Goal: Task Accomplishment & Management: Complete application form

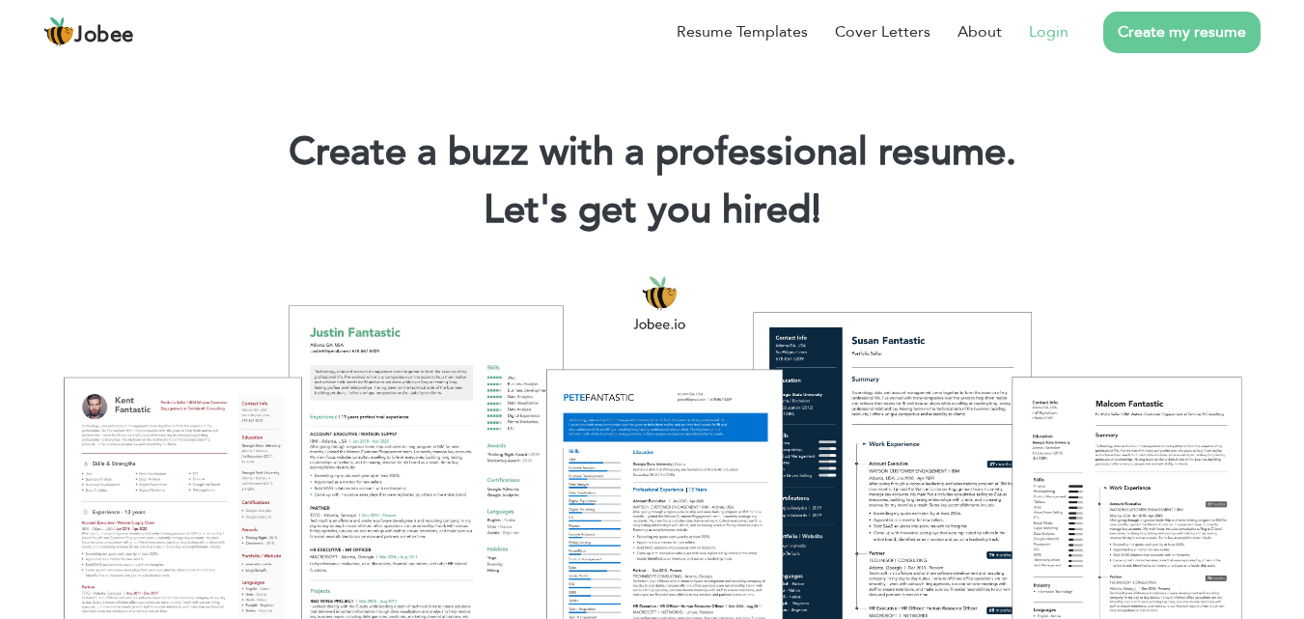
click at [1051, 23] on link "Login" at bounding box center [1049, 31] width 40 height 23
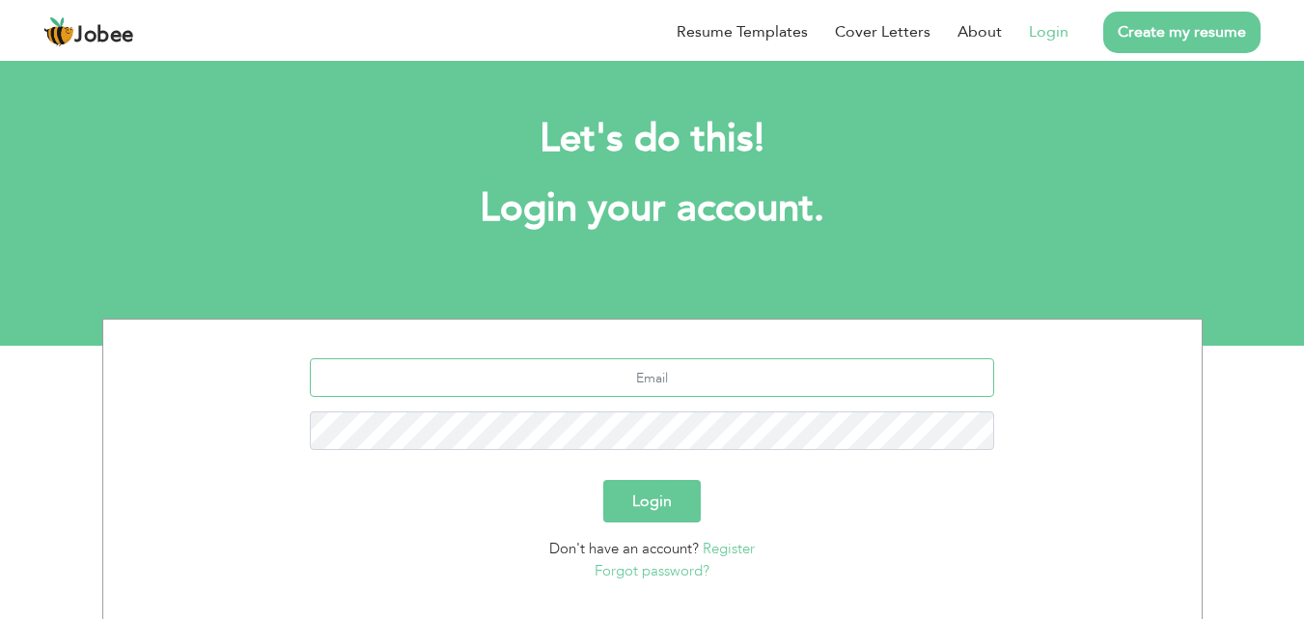
click at [602, 378] on input "text" at bounding box center [652, 377] width 684 height 39
type input "owais_kiet09@yahoo.com"
click at [603, 480] on button "Login" at bounding box center [652, 501] width 98 height 42
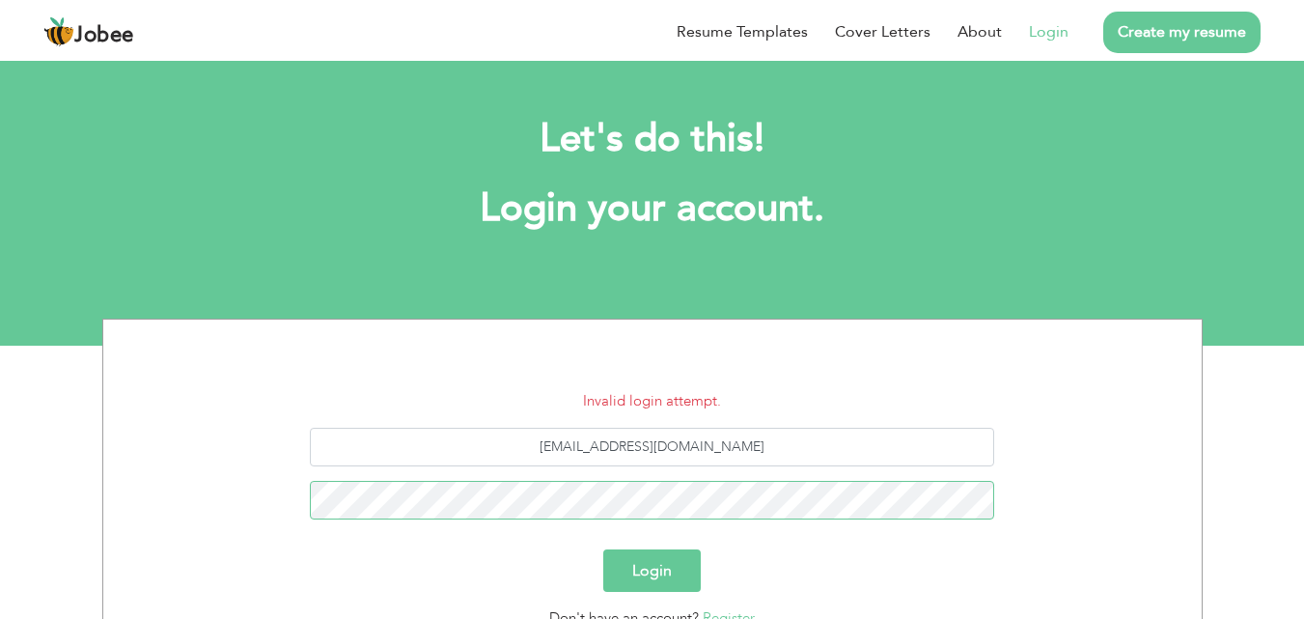
click at [603, 549] on button "Login" at bounding box center [652, 570] width 98 height 42
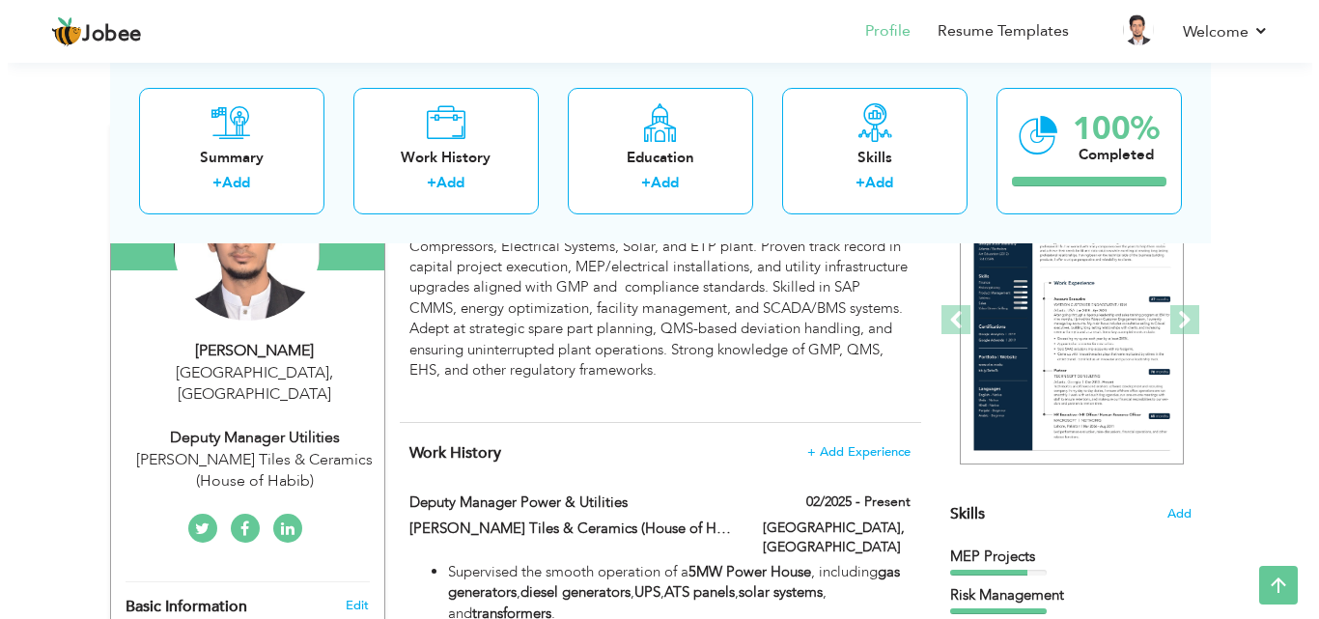
scroll to position [224, 0]
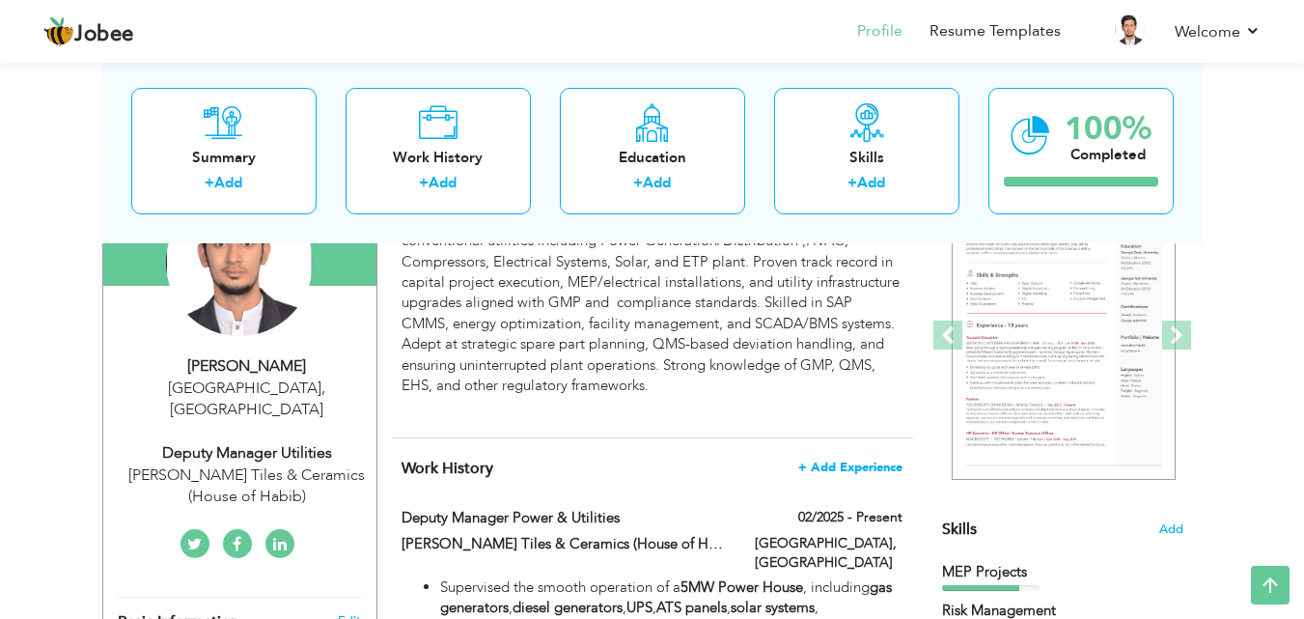
click at [848, 470] on span "+ Add Experience" at bounding box center [850, 468] width 104 height 14
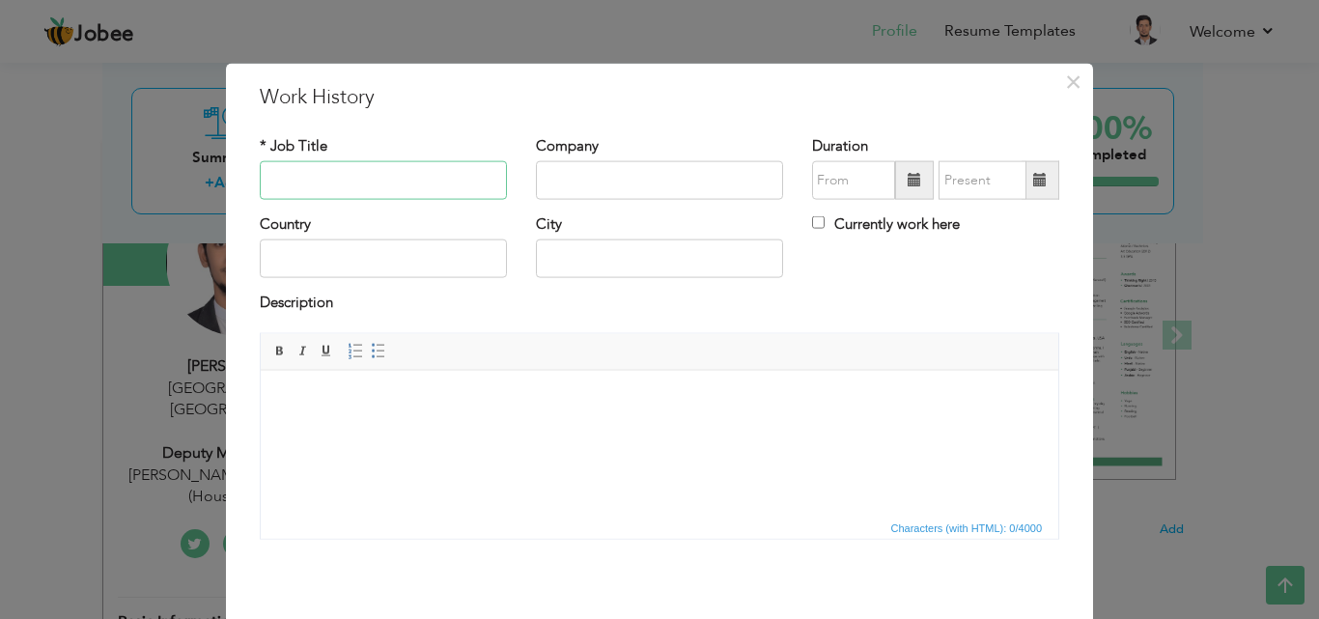
click at [349, 169] on input "text" at bounding box center [383, 180] width 247 height 39
type input "Jr.Broadcast Engineer"
type input "National Communication"
click at [877, 122] on div "* Job Title Jr.Broadcast Engineer Company National Communication Duration Curre…" at bounding box center [659, 344] width 828 height 447
click at [835, 189] on input "09/2025" at bounding box center [853, 180] width 83 height 39
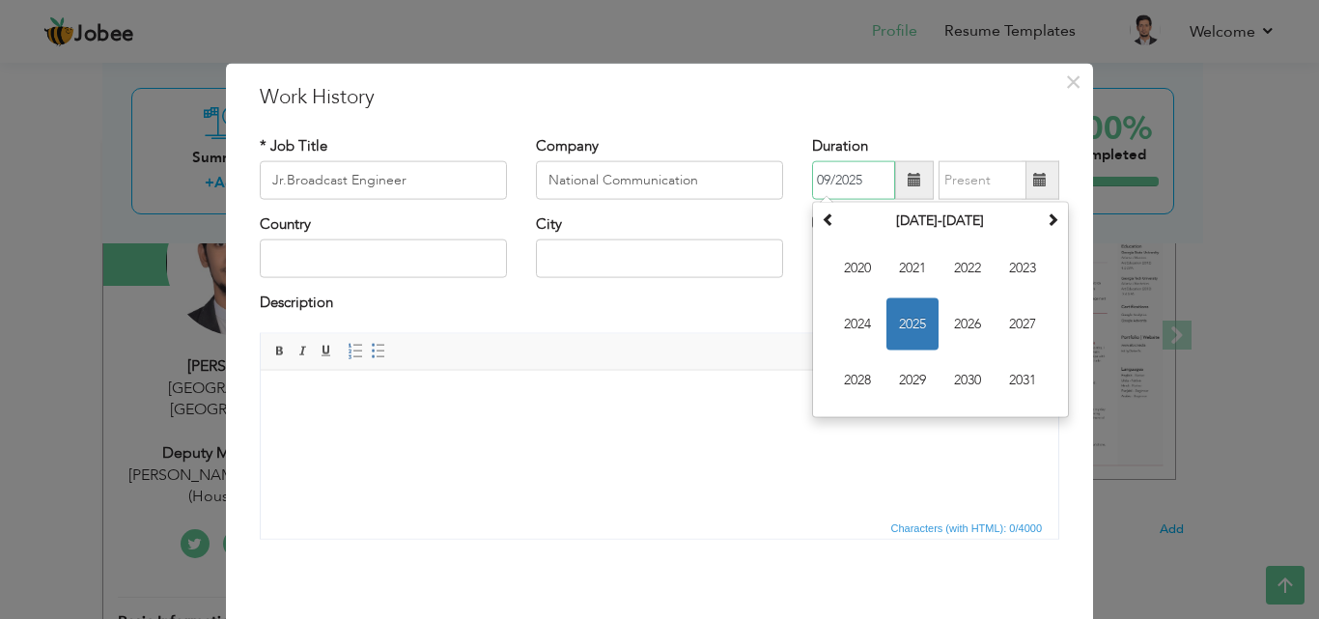
drag, startPoint x: 856, startPoint y: 183, endPoint x: 844, endPoint y: 183, distance: 12.6
click at [844, 183] on input "09/2025" at bounding box center [853, 180] width 83 height 39
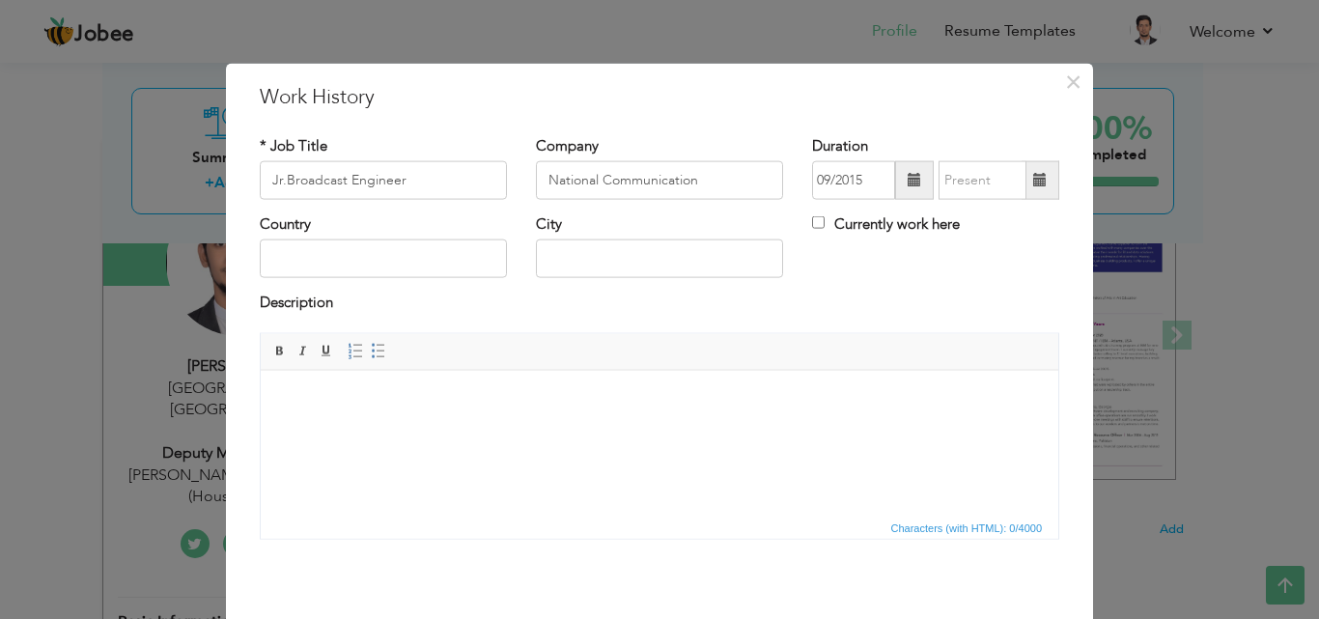
click at [905, 189] on span at bounding box center [914, 180] width 39 height 39
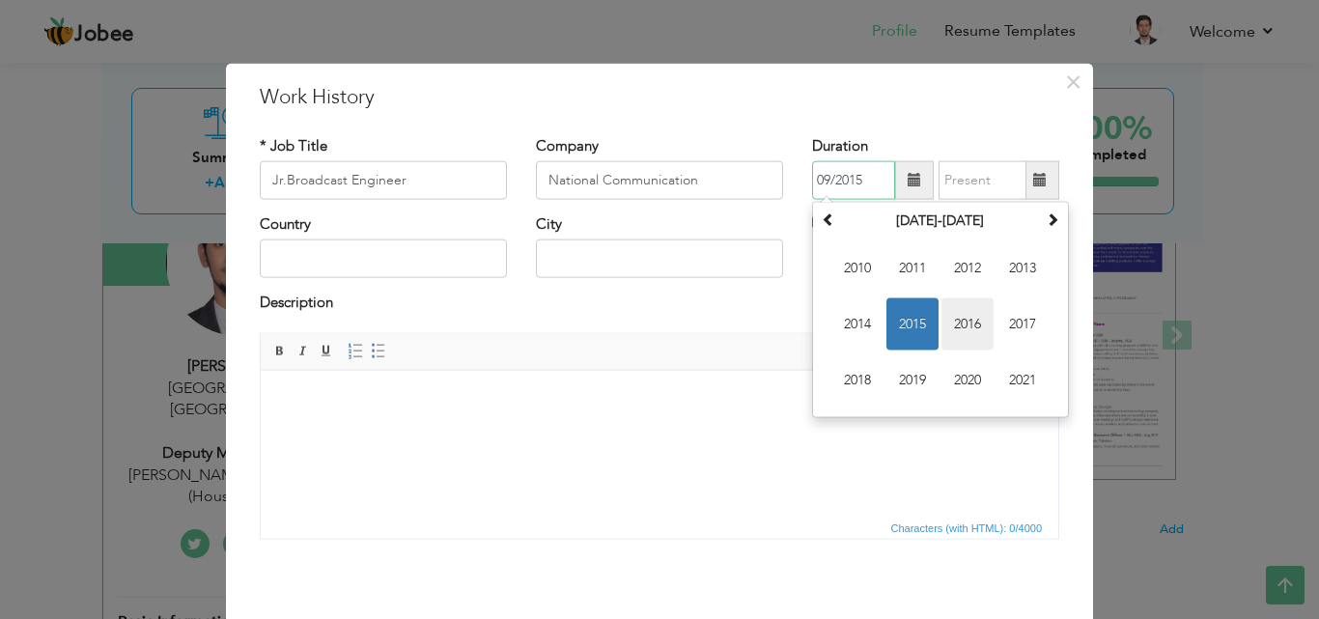
click at [970, 328] on span "2016" at bounding box center [967, 324] width 52 height 52
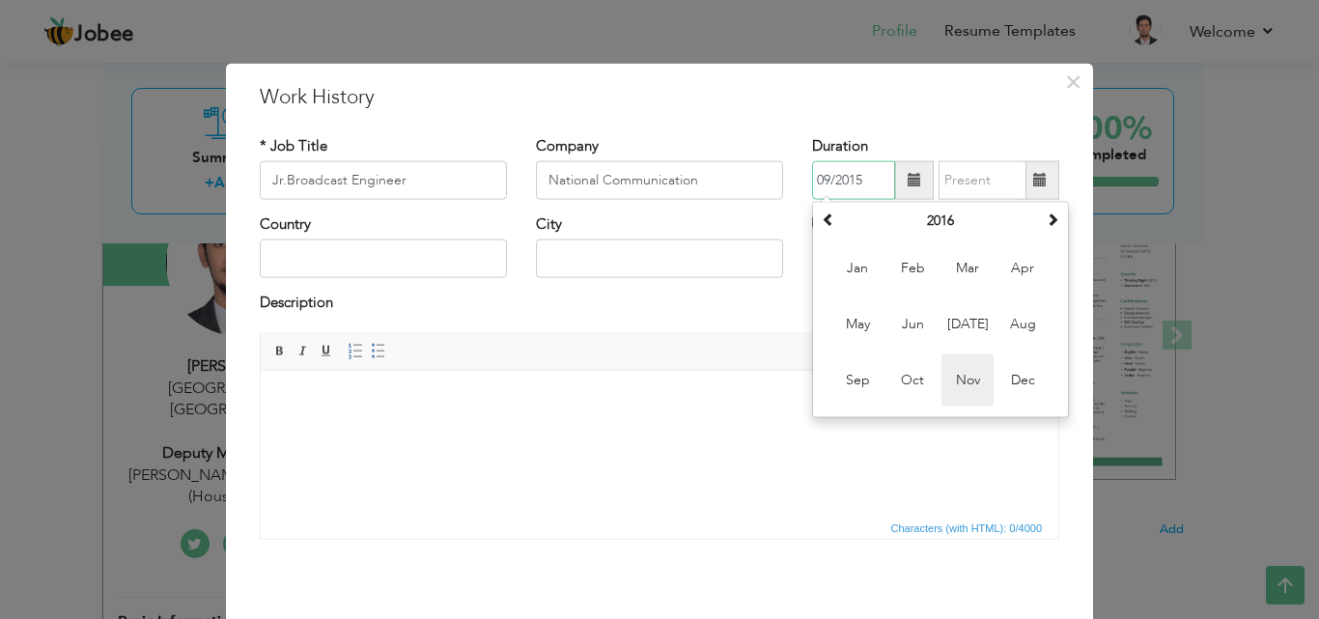
click at [955, 390] on span "Nov" at bounding box center [967, 380] width 52 height 52
type input "11/2016"
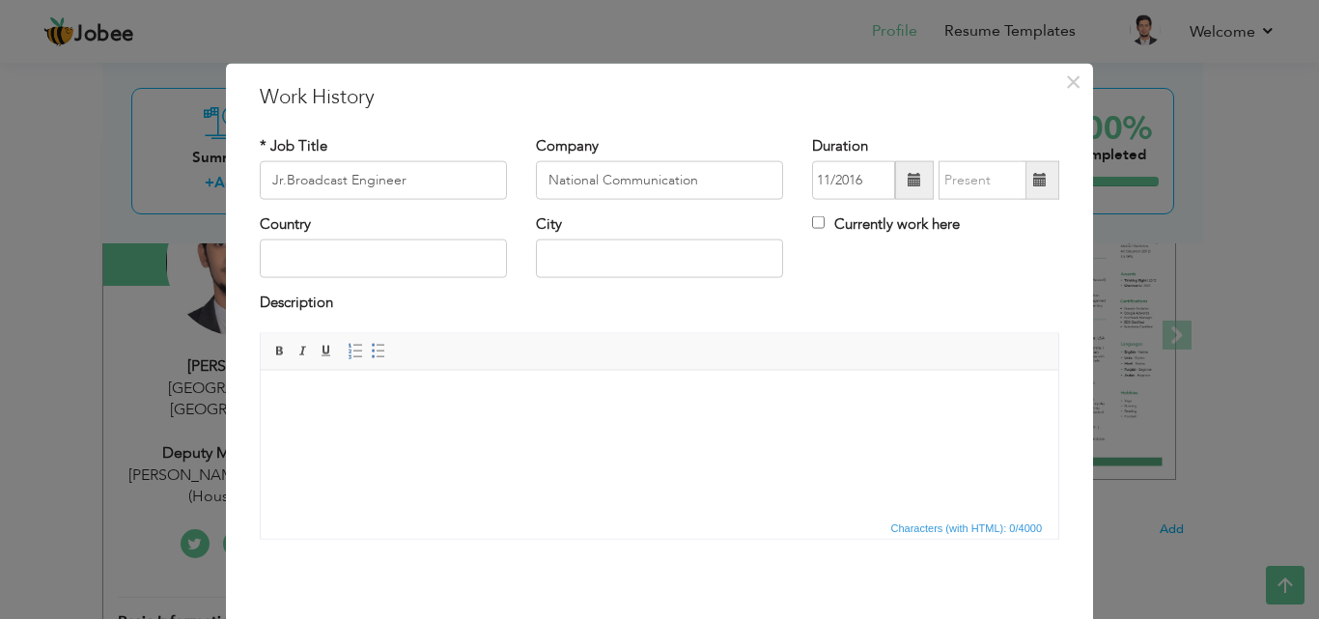
click at [1043, 174] on span at bounding box center [1040, 180] width 38 height 39
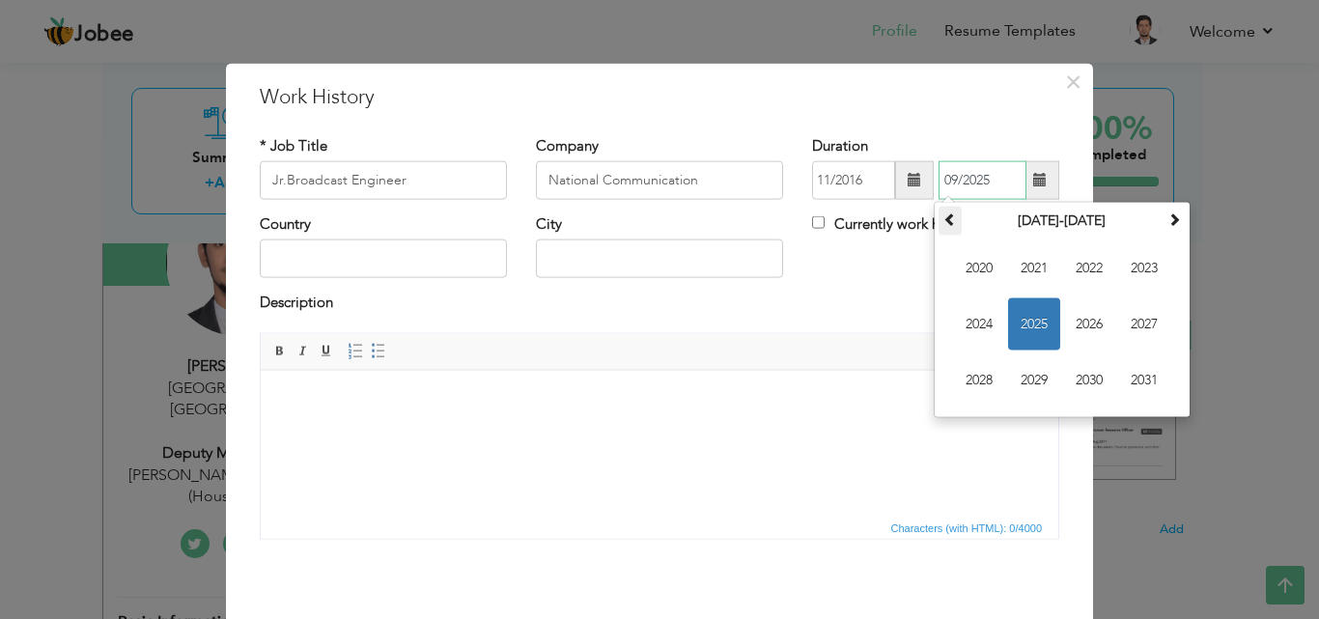
click at [948, 219] on span at bounding box center [950, 219] width 14 height 14
click at [1131, 333] on span "2017" at bounding box center [1144, 324] width 52 height 52
click at [1064, 377] on span "Nov" at bounding box center [1089, 380] width 52 height 52
type input "11/2017"
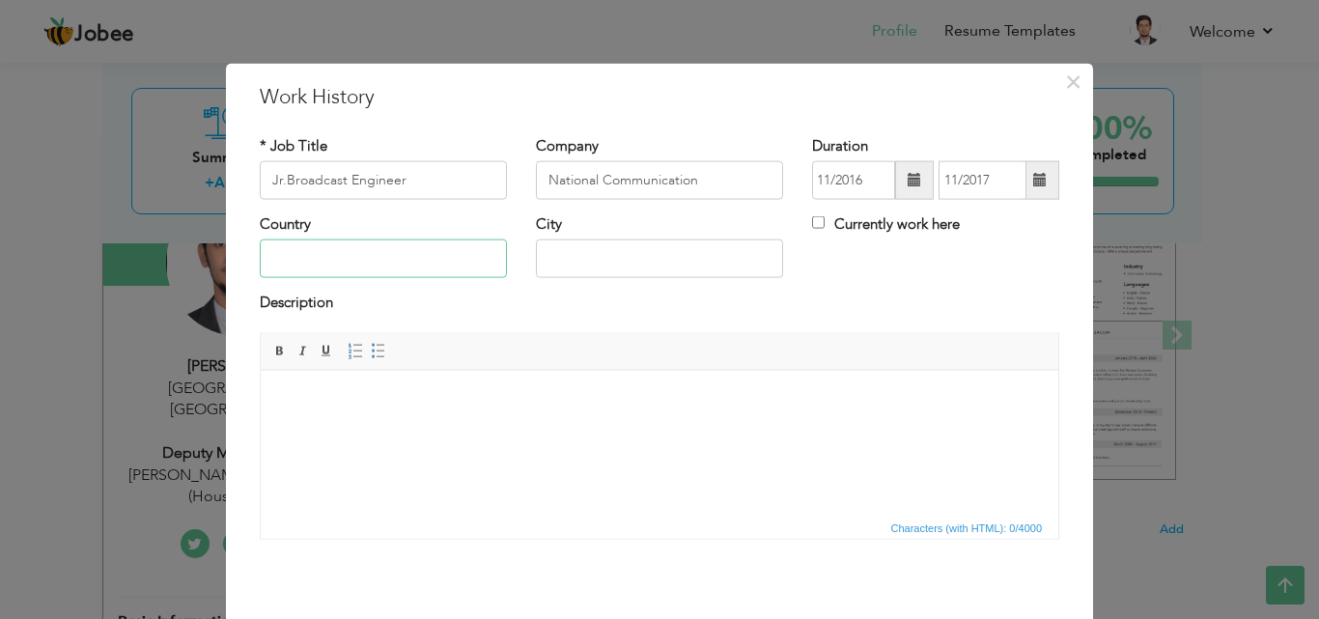
drag, startPoint x: 422, startPoint y: 259, endPoint x: 565, endPoint y: 270, distance: 143.4
click at [565, 270] on div "Country City Currently work here" at bounding box center [659, 253] width 828 height 78
click at [565, 270] on input "text" at bounding box center [659, 258] width 247 height 39
type input "Lahore"
click at [405, 272] on input "text" at bounding box center [383, 258] width 247 height 39
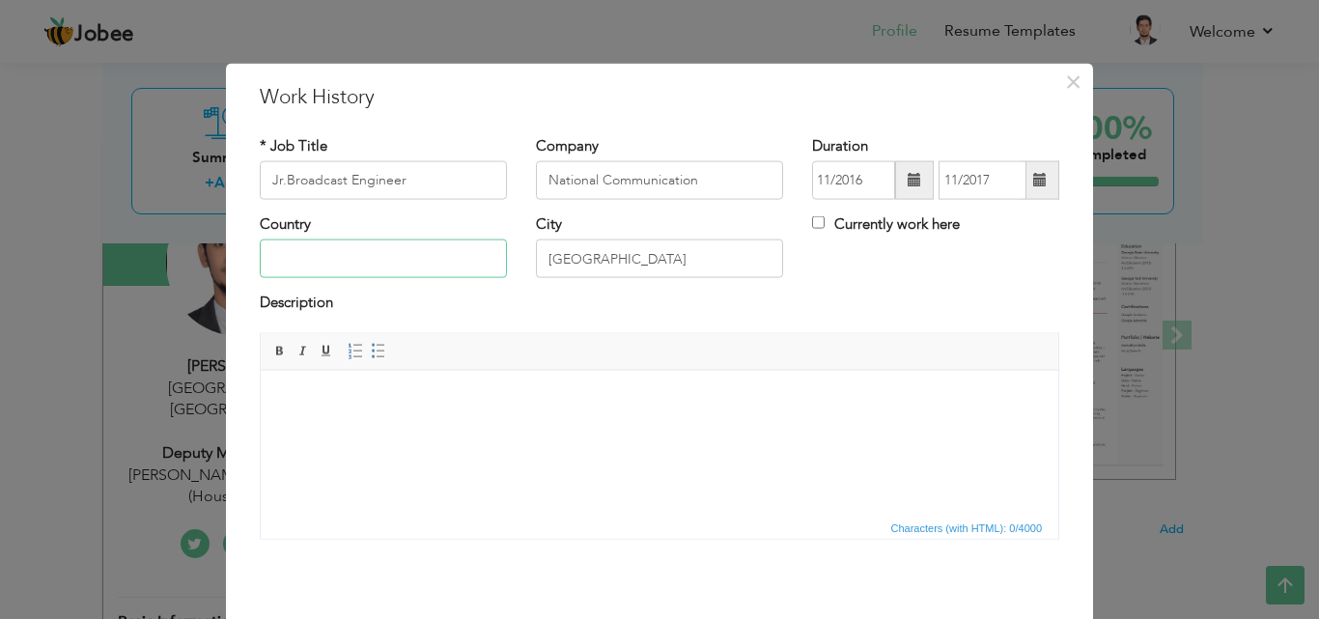
type input "Pakistan"
click at [414, 384] on html at bounding box center [659, 399] width 797 height 59
click at [447, 181] on input "Jr.Broadcast Engineer" at bounding box center [383, 180] width 247 height 39
type input "Jr.Broadcast Engineer(Core Engineering)"
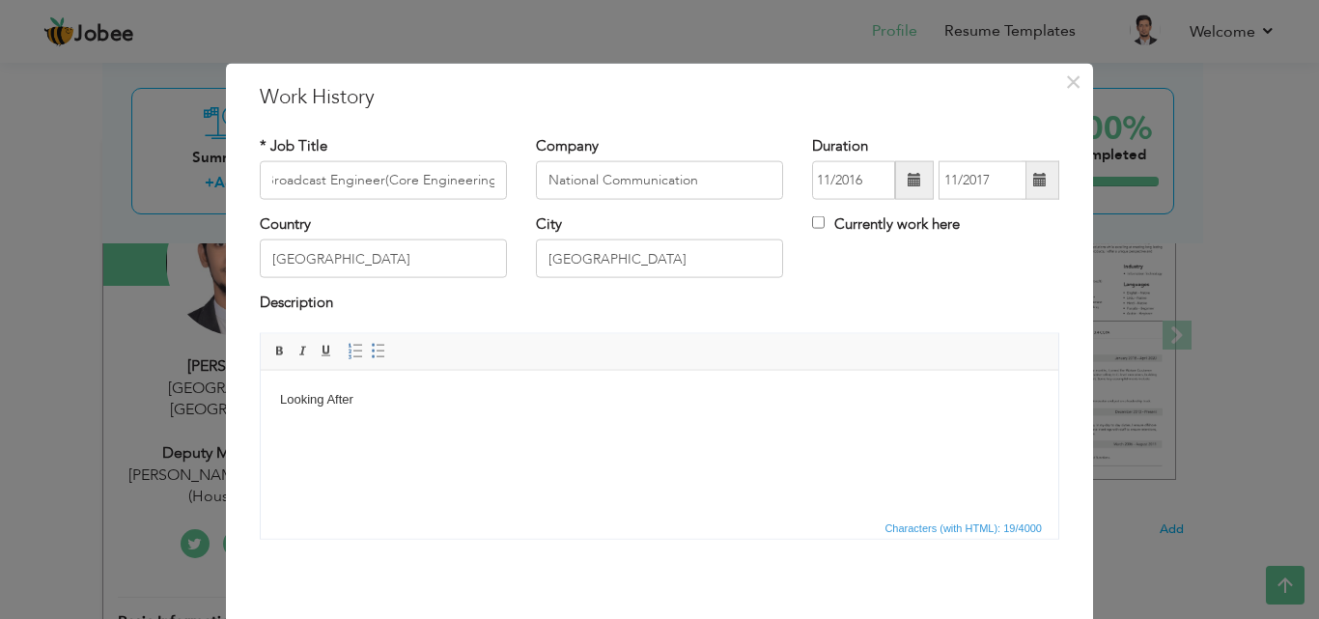
scroll to position [0, 0]
click at [421, 406] on body "Looking After" at bounding box center [659, 399] width 759 height 20
drag, startPoint x: 421, startPoint y: 406, endPoint x: 272, endPoint y: 390, distance: 149.6
click at [272, 390] on html "Looking After" at bounding box center [659, 399] width 797 height 59
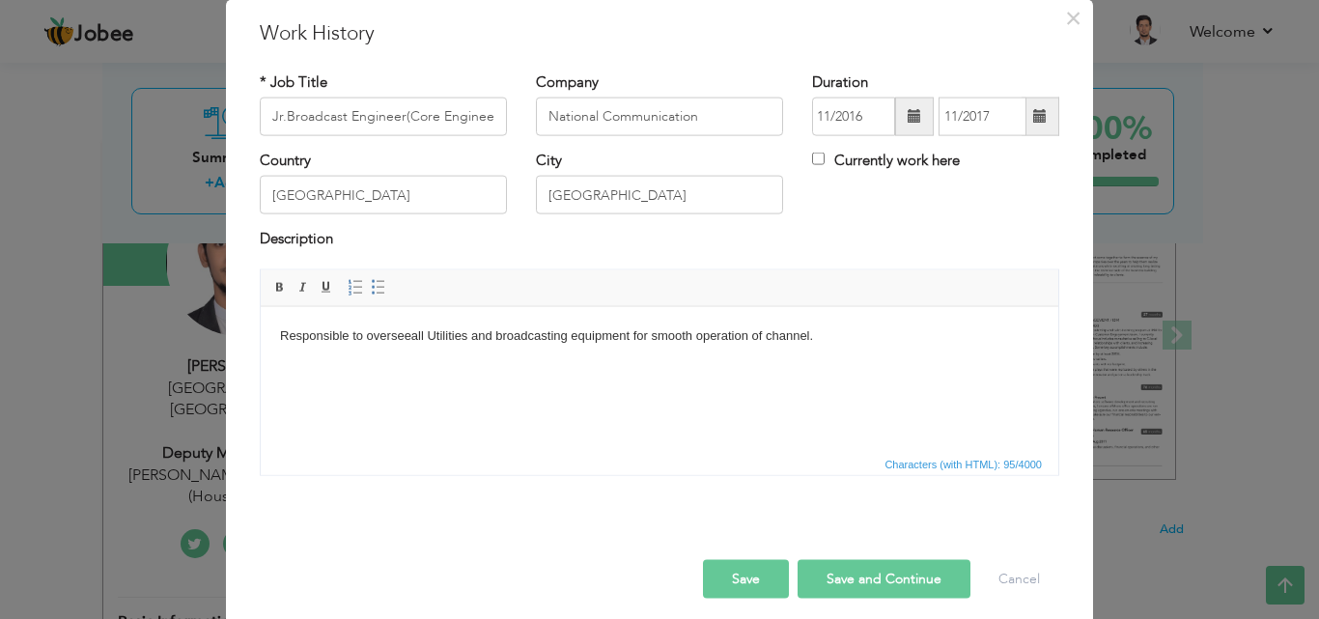
scroll to position [76, 0]
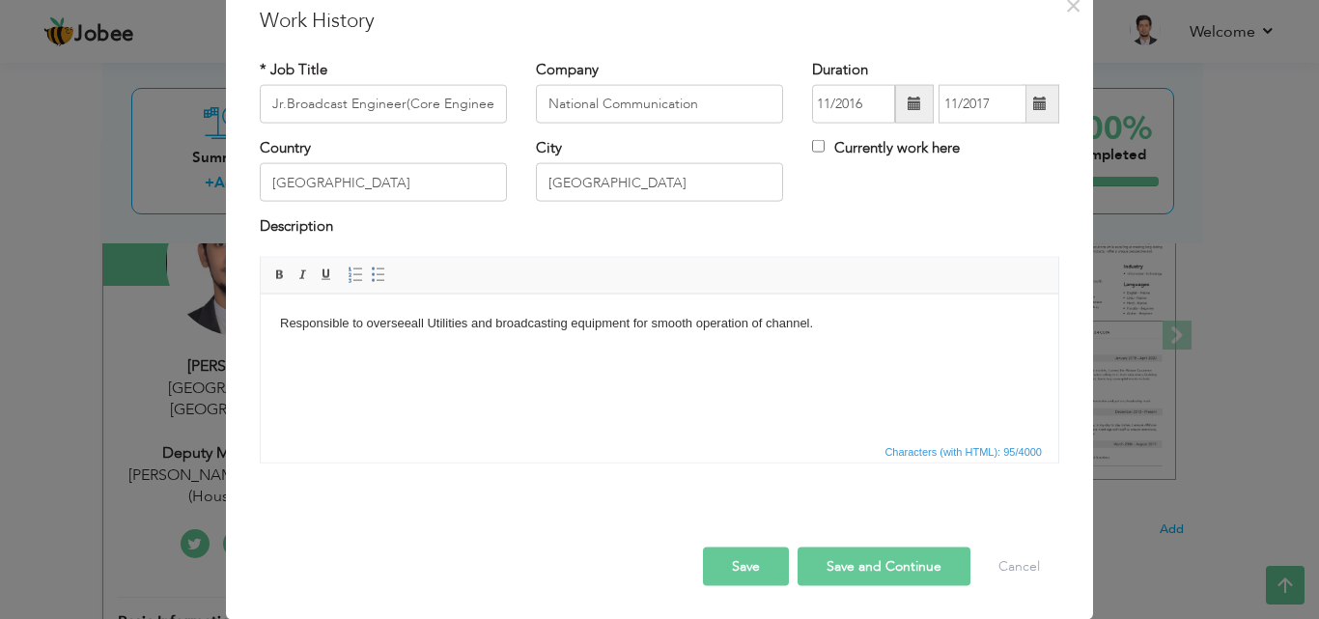
click at [717, 574] on button "Save" at bounding box center [746, 565] width 86 height 39
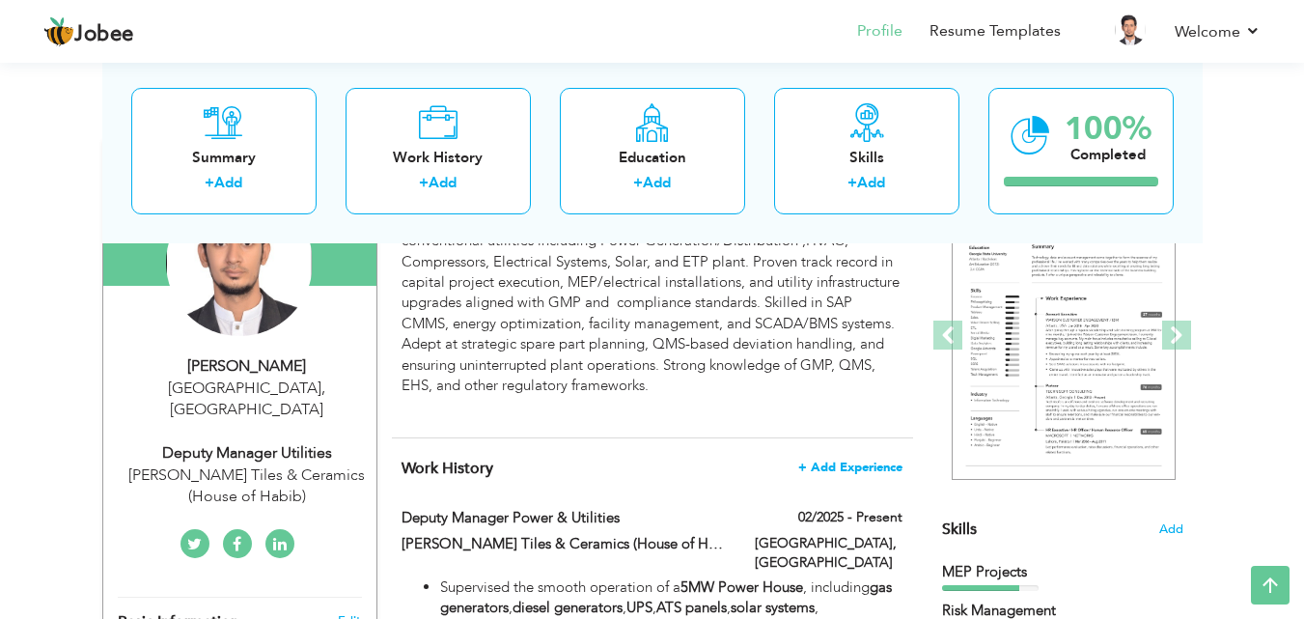
click at [892, 461] on span "+ Add Experience" at bounding box center [850, 468] width 104 height 14
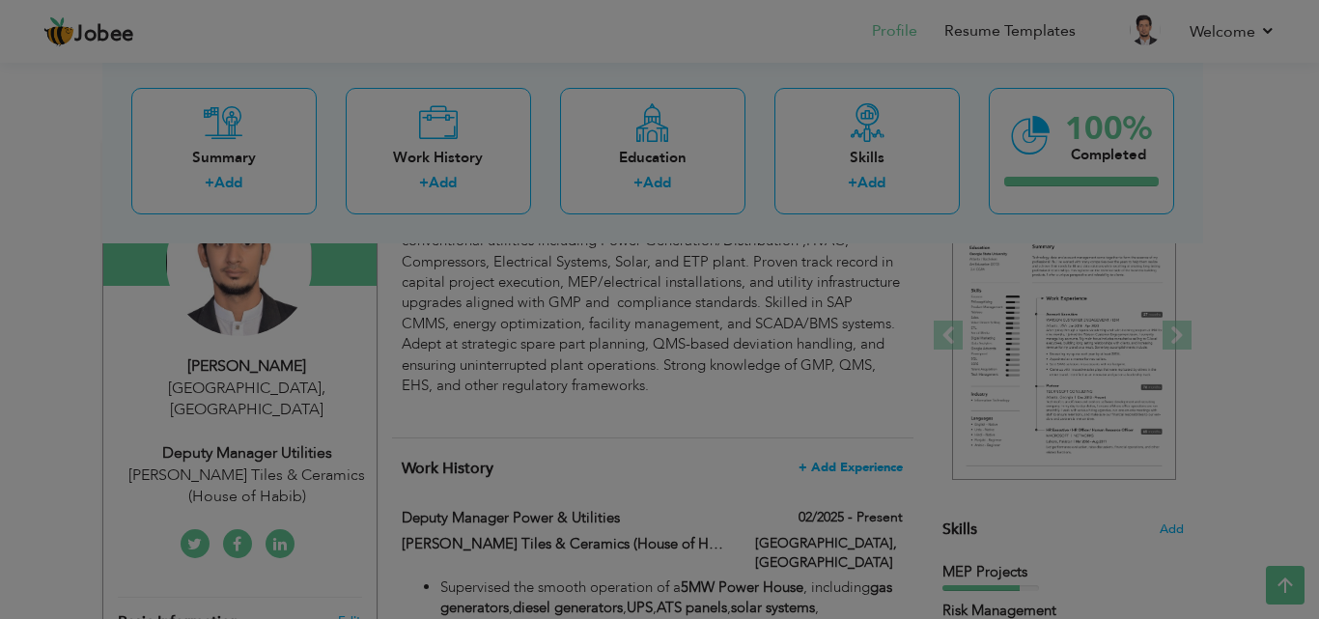
scroll to position [0, 0]
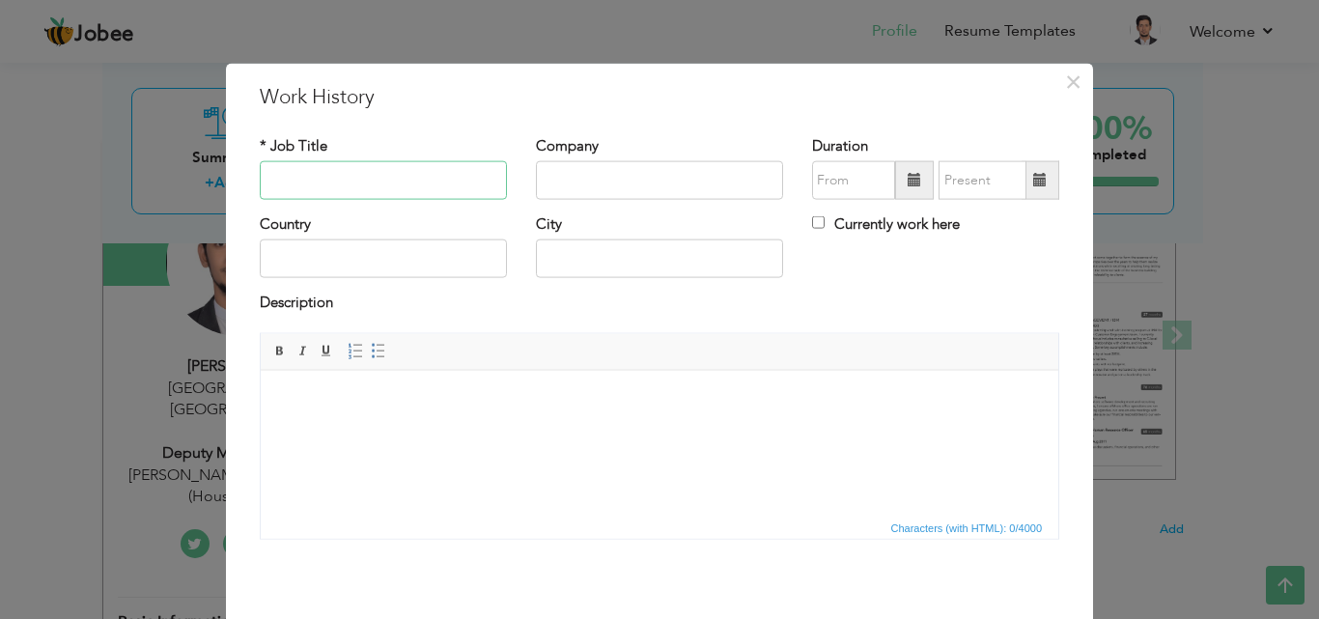
click at [416, 171] on input "text" at bounding box center [383, 180] width 247 height 39
type input "Technical Support Engineer"
type input "Augere Pvt Ltd (Qubee)"
click at [901, 195] on span at bounding box center [914, 180] width 39 height 39
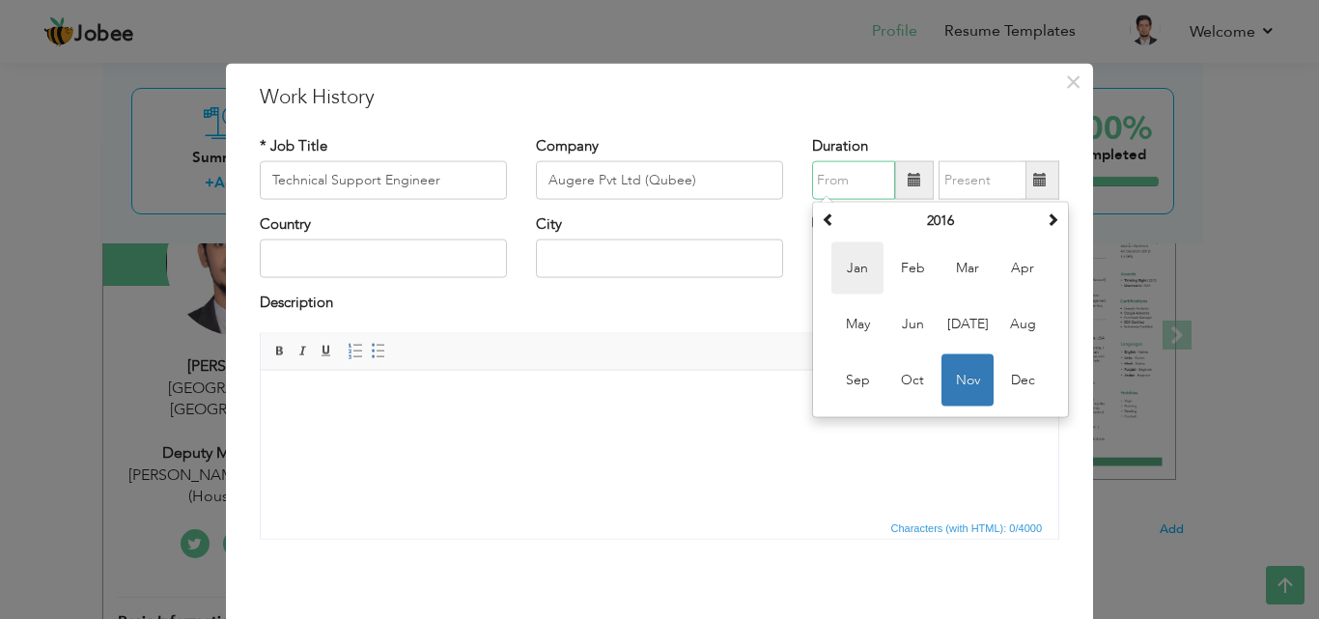
click at [847, 282] on span "Jan" at bounding box center [857, 268] width 52 height 52
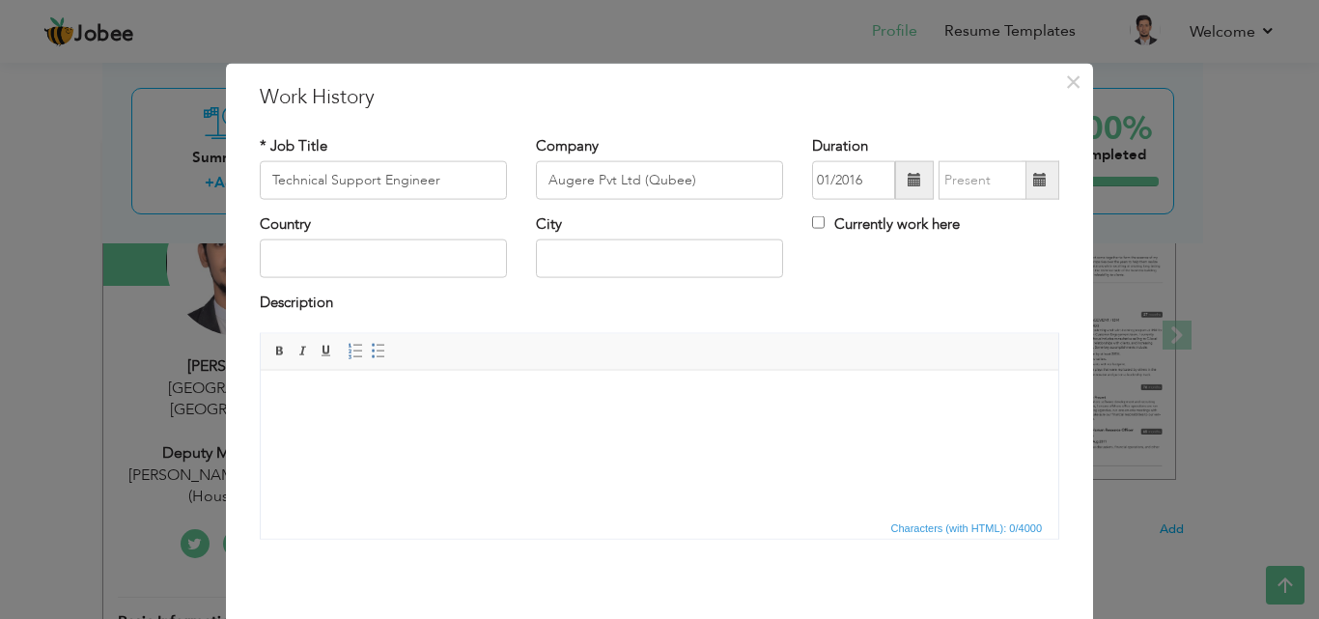
click at [1026, 189] on span at bounding box center [1040, 180] width 38 height 39
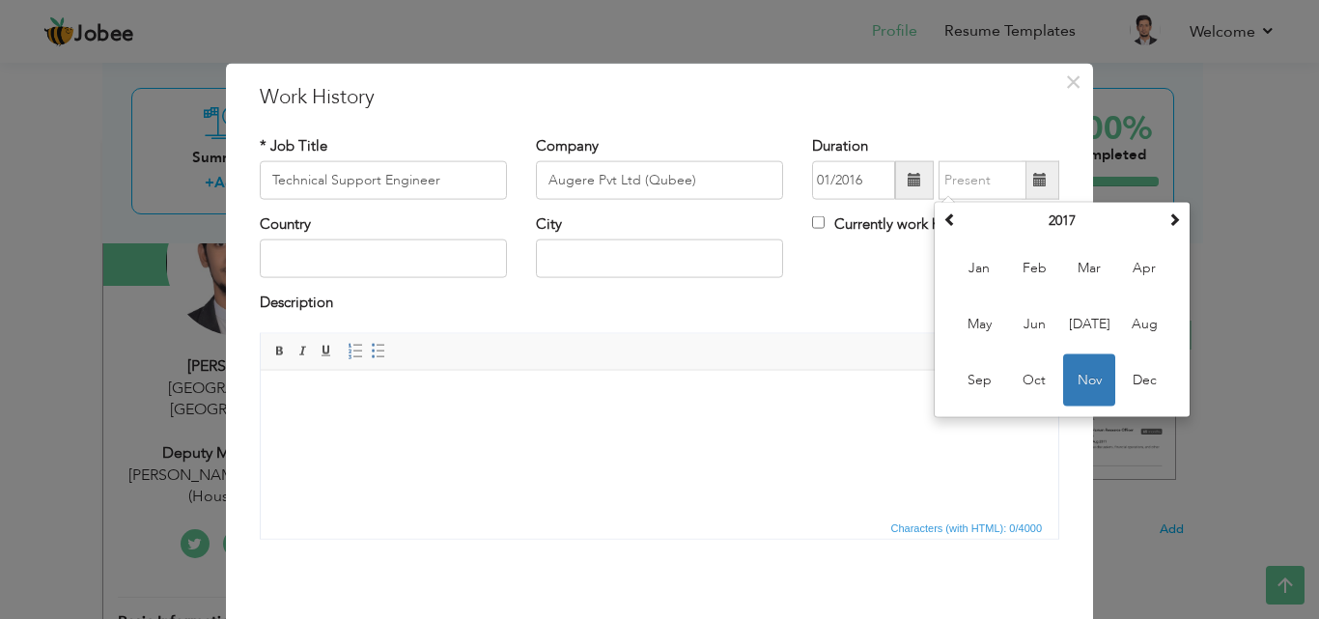
click at [915, 177] on span at bounding box center [914, 180] width 39 height 39
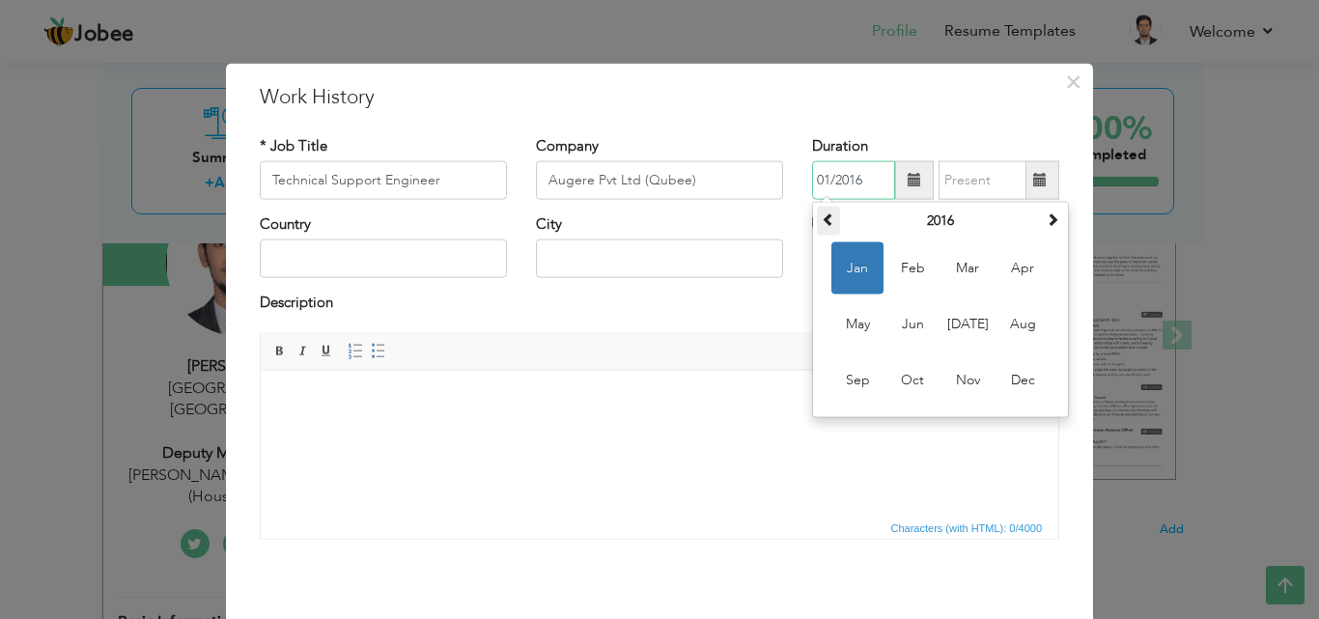
click at [830, 227] on th at bounding box center [828, 221] width 23 height 29
click at [862, 267] on span "Jan" at bounding box center [857, 268] width 52 height 52
type input "01/2015"
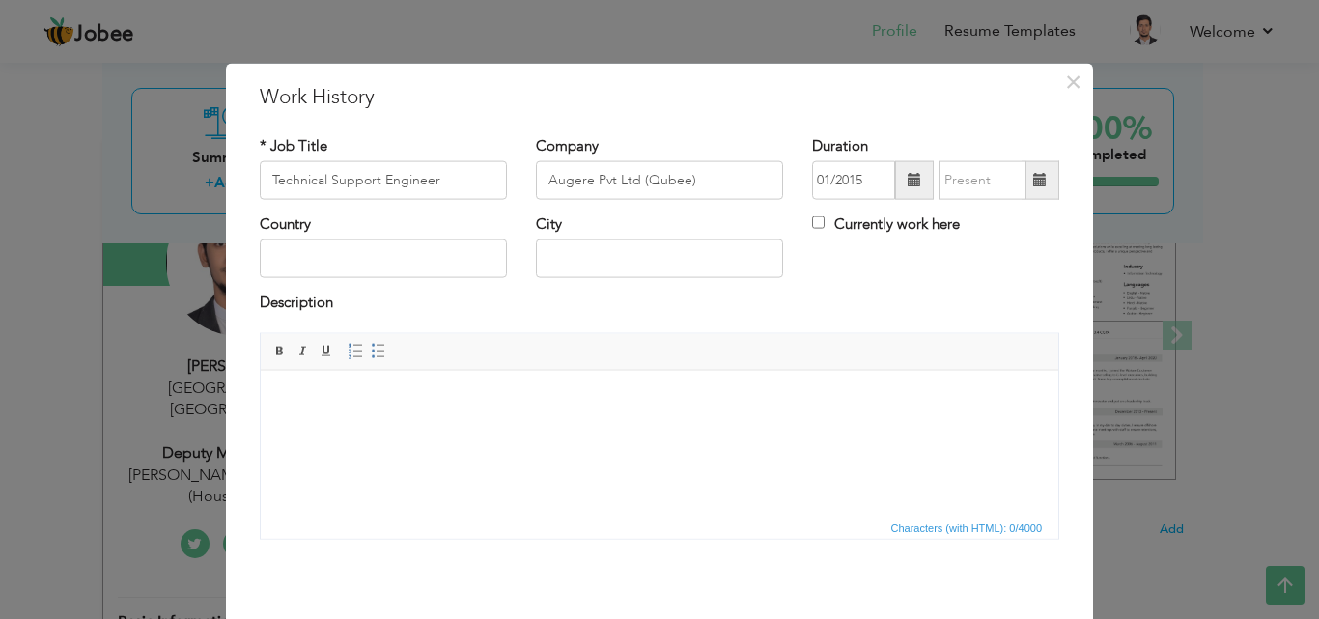
click at [1035, 166] on span at bounding box center [1040, 180] width 38 height 39
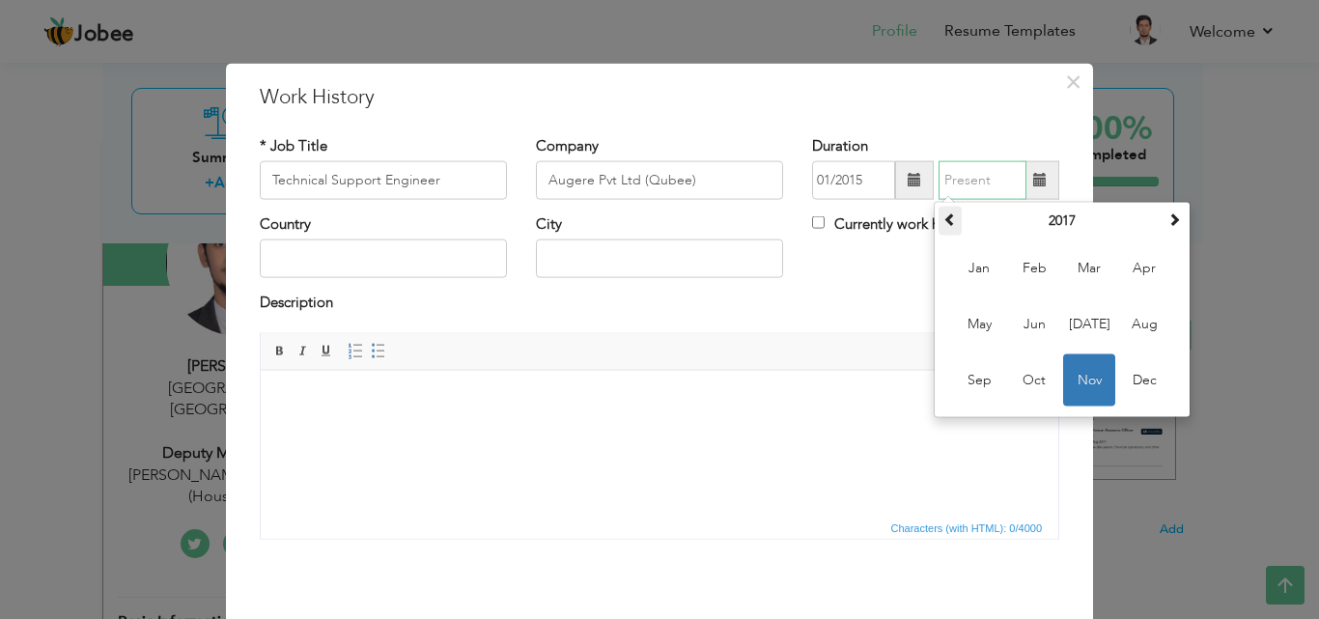
click at [943, 212] on span at bounding box center [950, 219] width 14 height 14
click at [1078, 313] on span "Jul" at bounding box center [1089, 324] width 52 height 52
type input "07/2016"
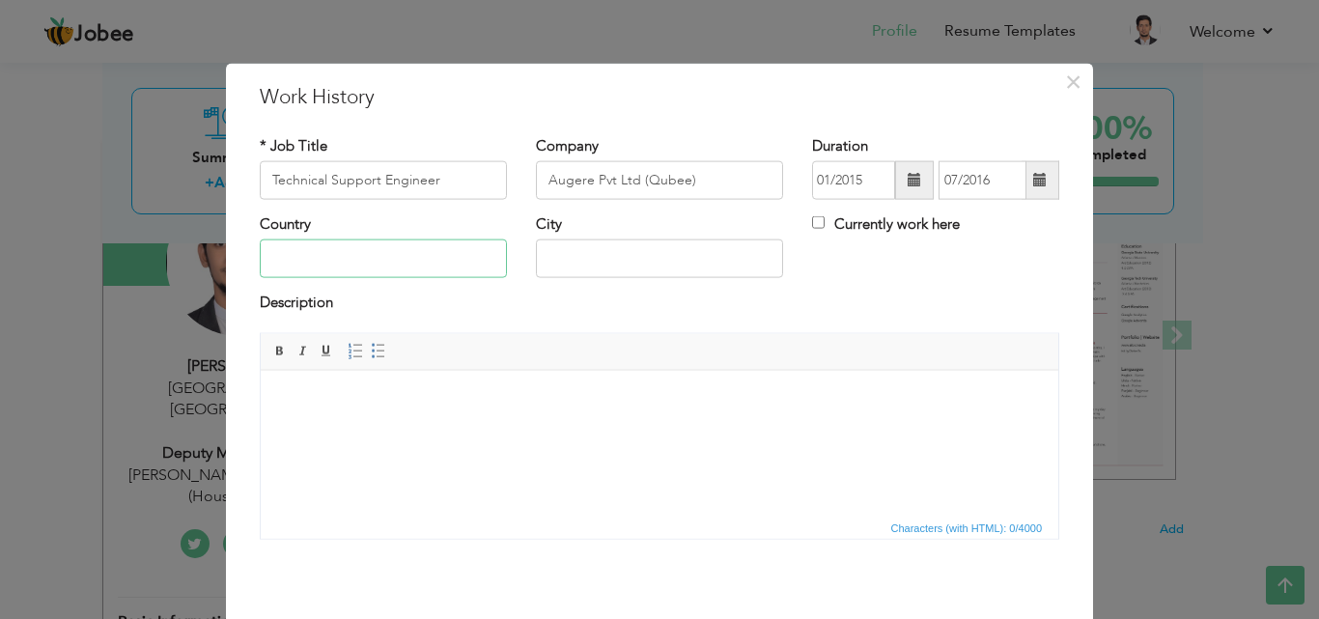
click at [443, 266] on input "text" at bounding box center [383, 258] width 247 height 39
type input "Pakistan"
type input "Karachi"
click at [435, 413] on html at bounding box center [659, 399] width 797 height 59
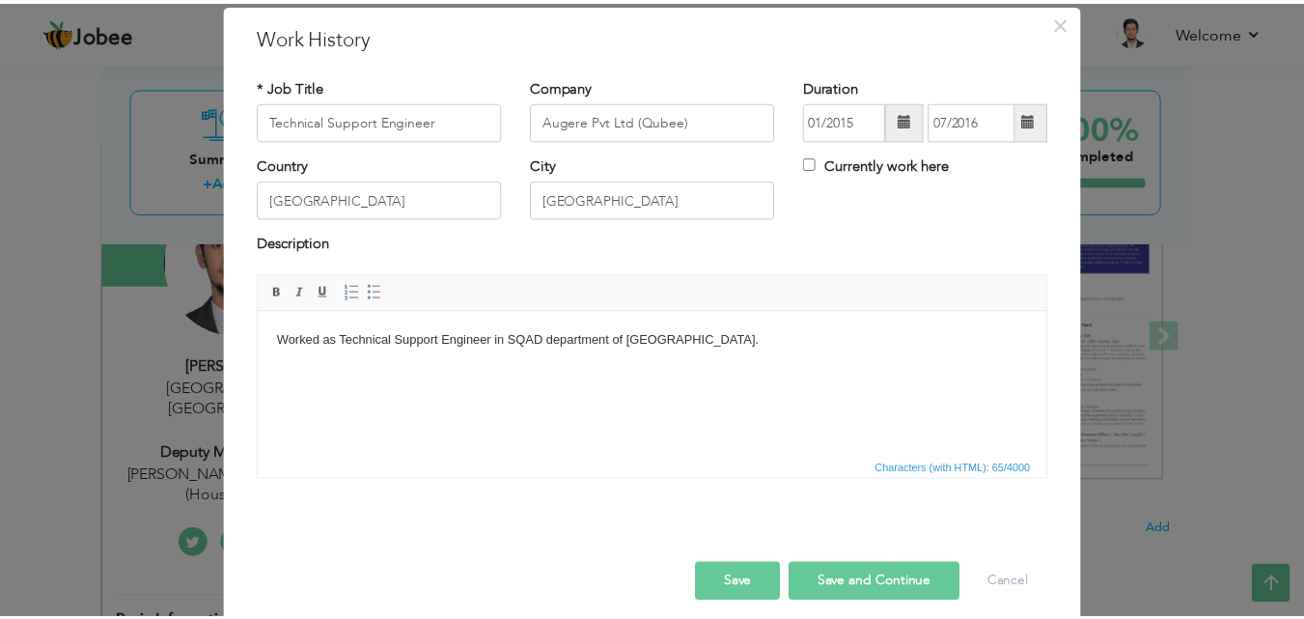
scroll to position [76, 0]
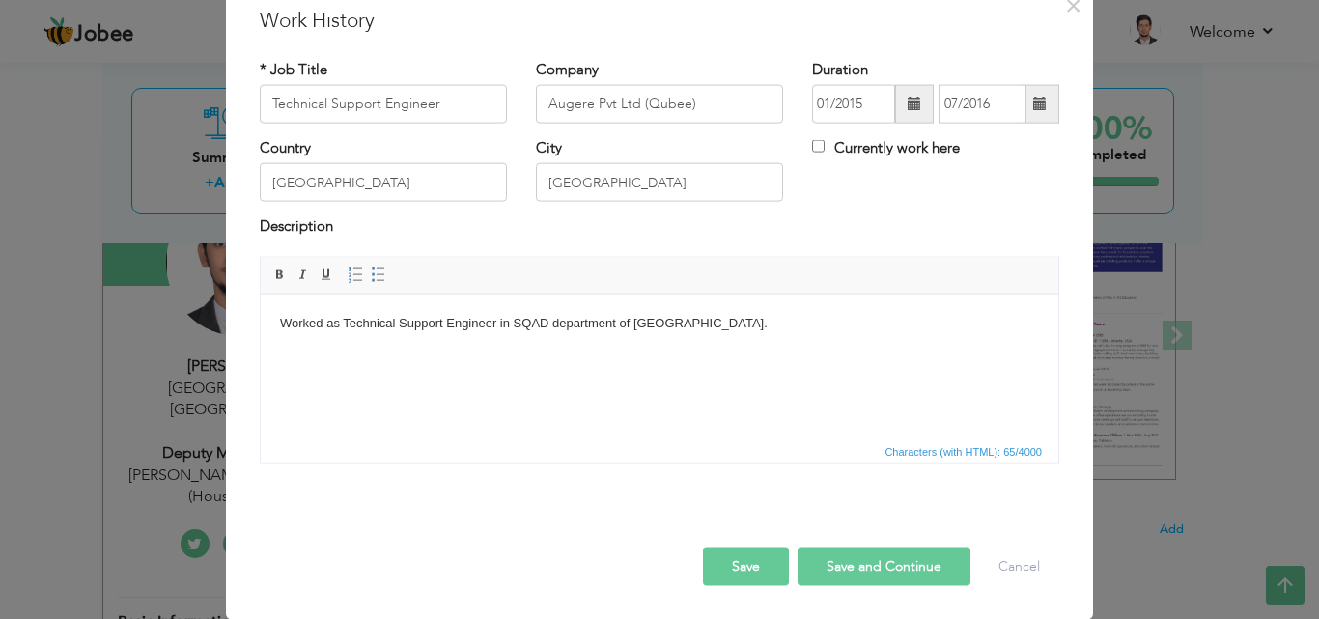
click at [876, 567] on button "Save and Continue" at bounding box center [883, 565] width 173 height 39
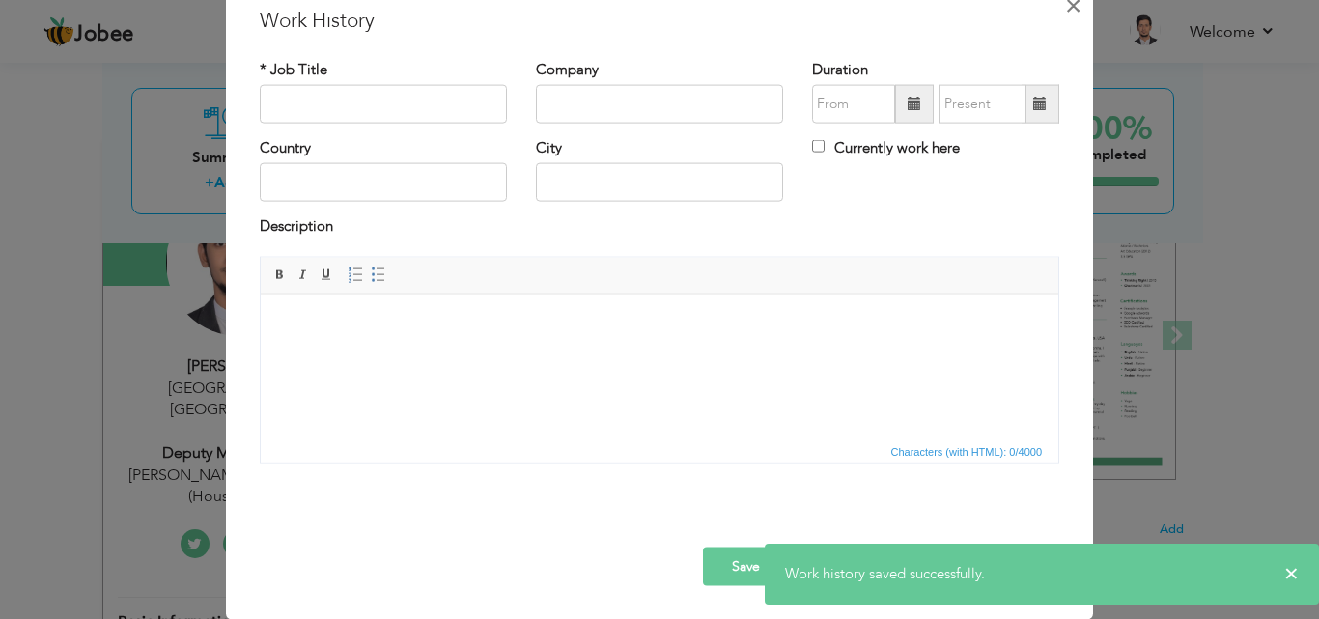
click at [1065, 13] on span "×" at bounding box center [1073, 4] width 16 height 35
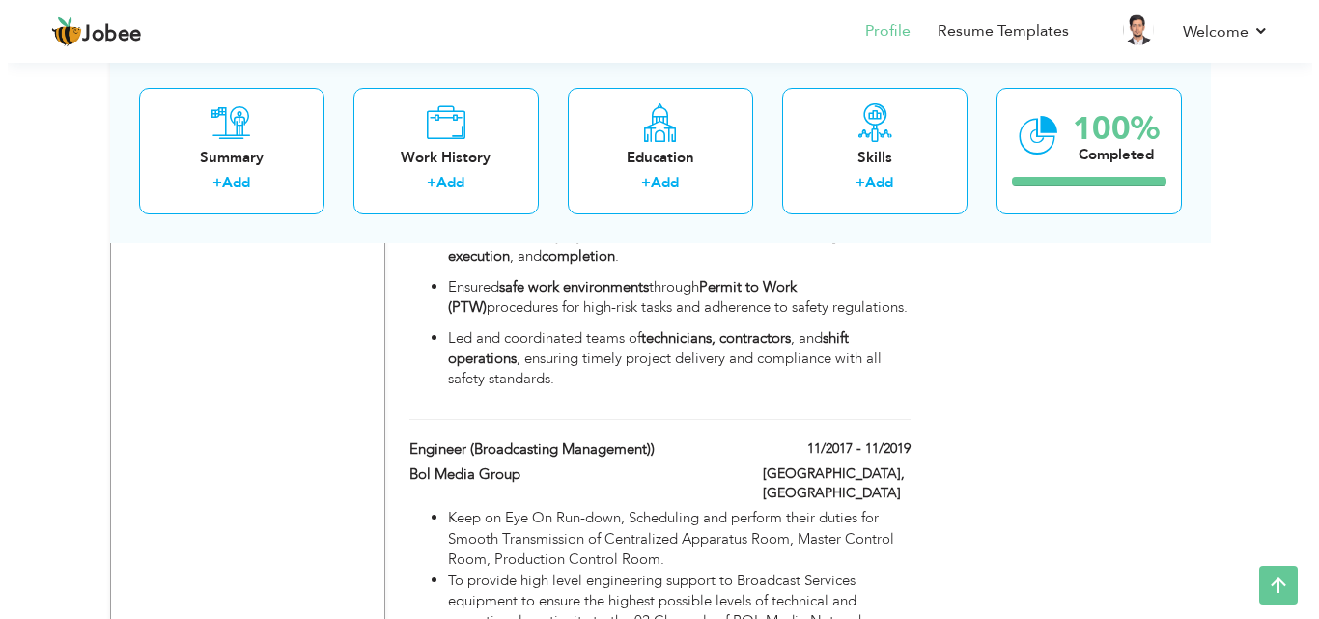
scroll to position [2093, 0]
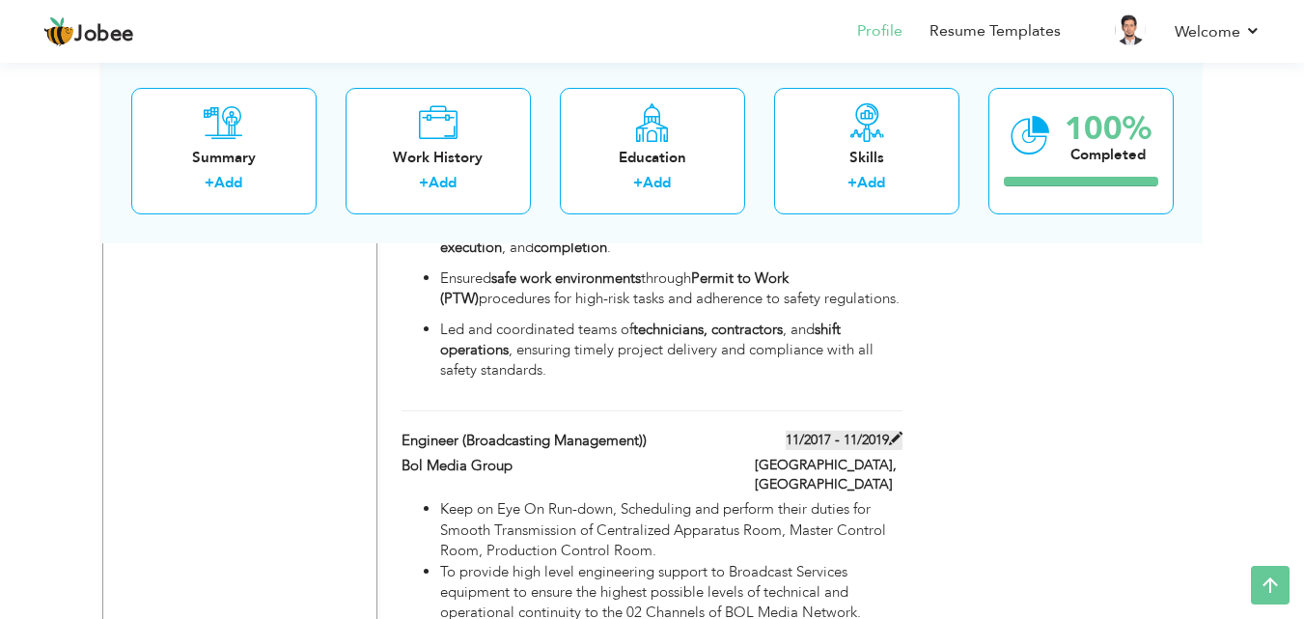
click at [893, 432] on span at bounding box center [896, 439] width 14 height 14
type input "Engineer (Broadcasting Management))"
type input "Bol Media Group"
type input "11/2017"
type input "11/2019"
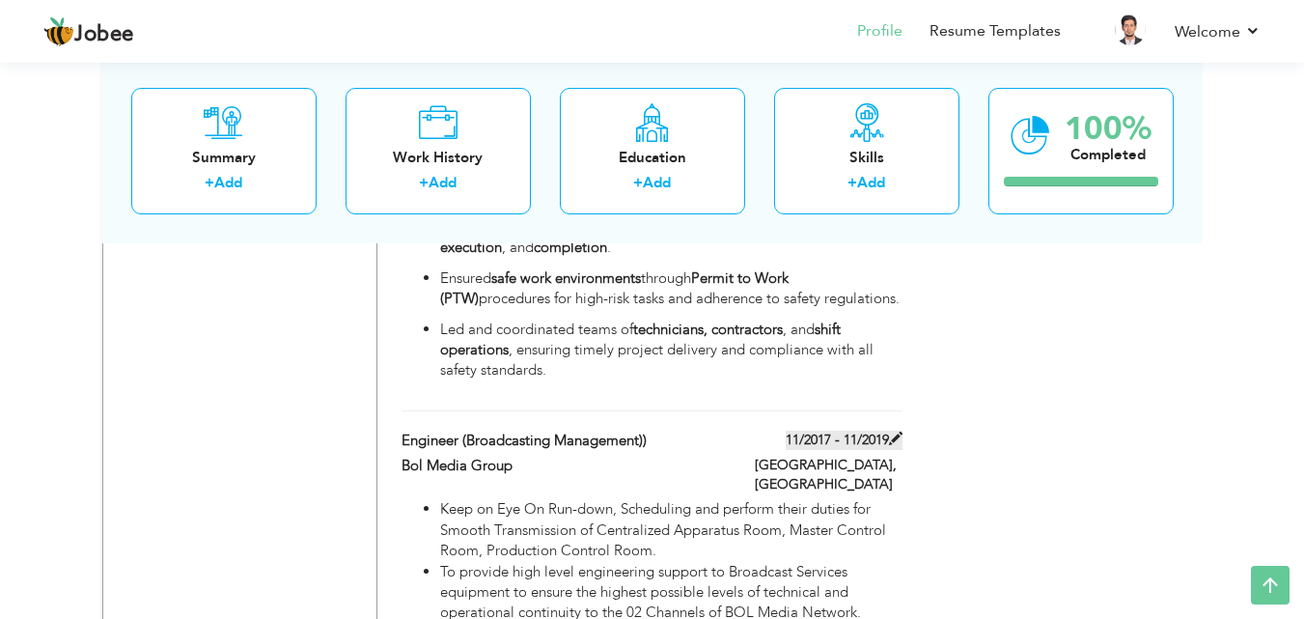
type input "Pakistan"
type input "Karachi"
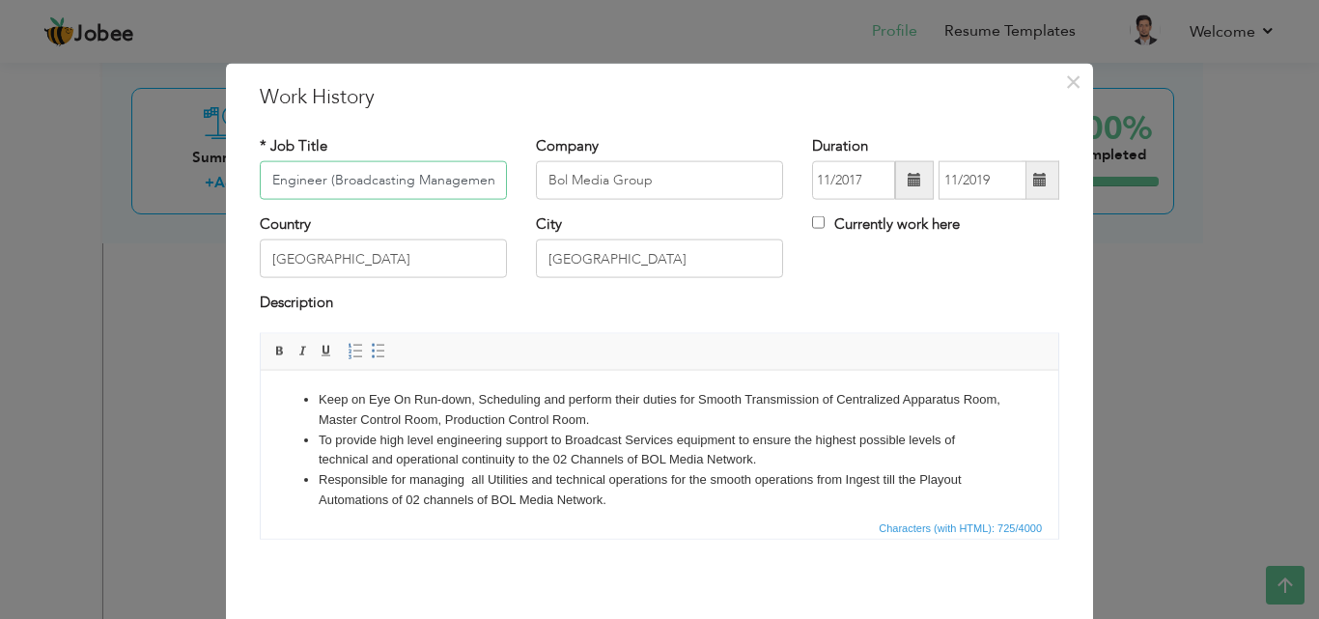
scroll to position [0, 9]
click at [1025, 166] on span at bounding box center [1040, 180] width 38 height 39
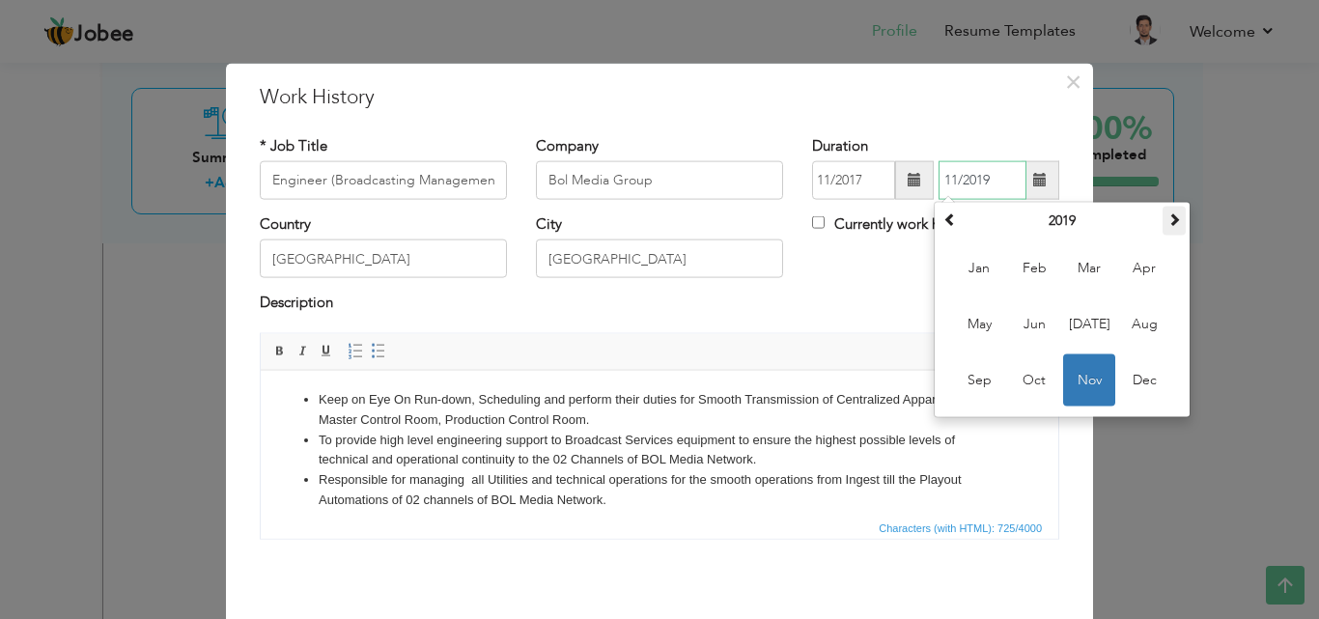
click at [1167, 221] on span at bounding box center [1174, 219] width 14 height 14
click at [1063, 387] on span "Nov" at bounding box center [1089, 380] width 52 height 52
type input "11/2020"
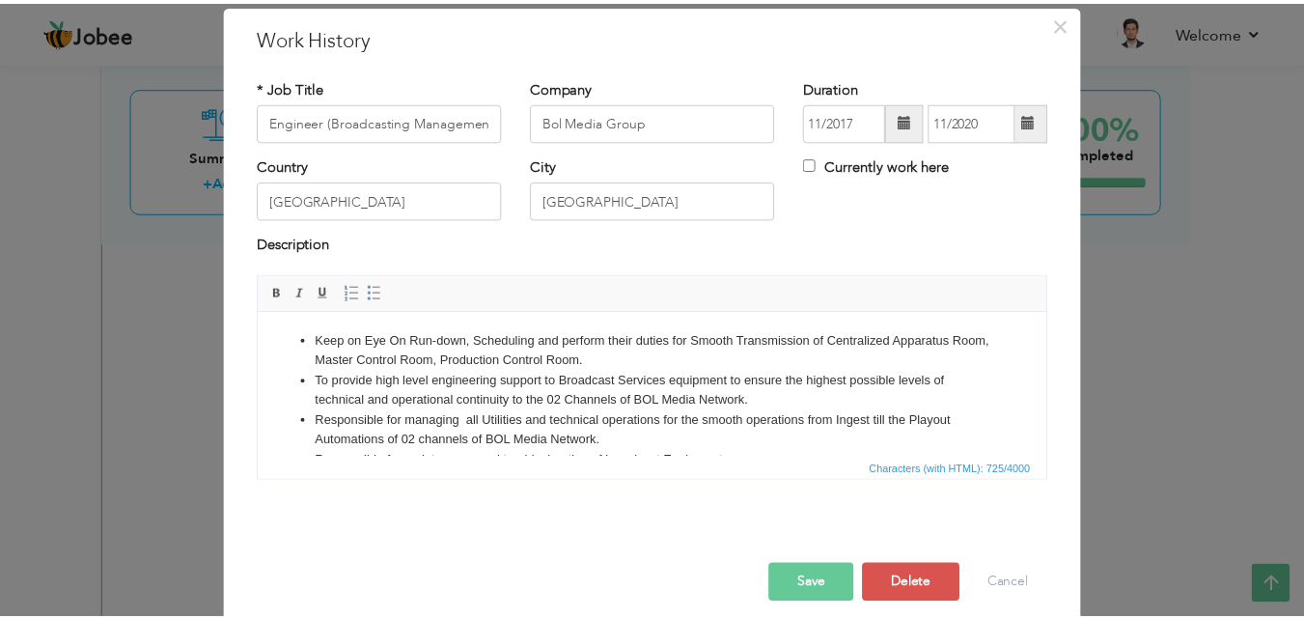
scroll to position [76, 0]
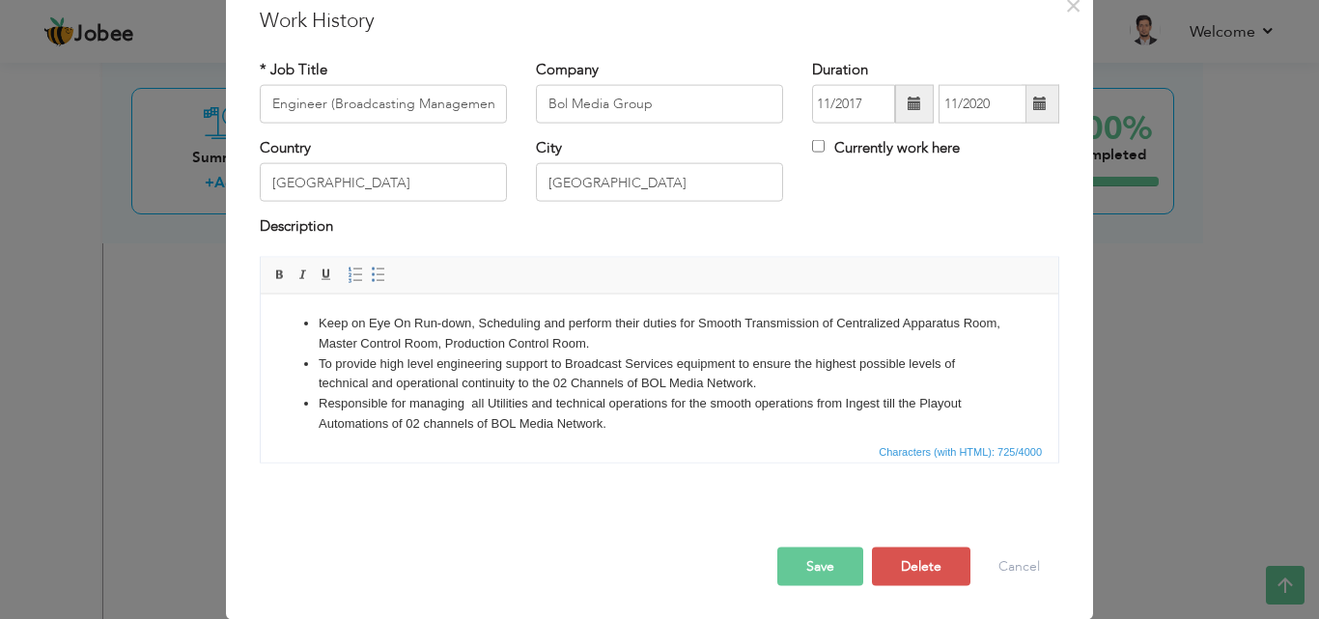
click at [810, 559] on button "Save" at bounding box center [820, 565] width 86 height 39
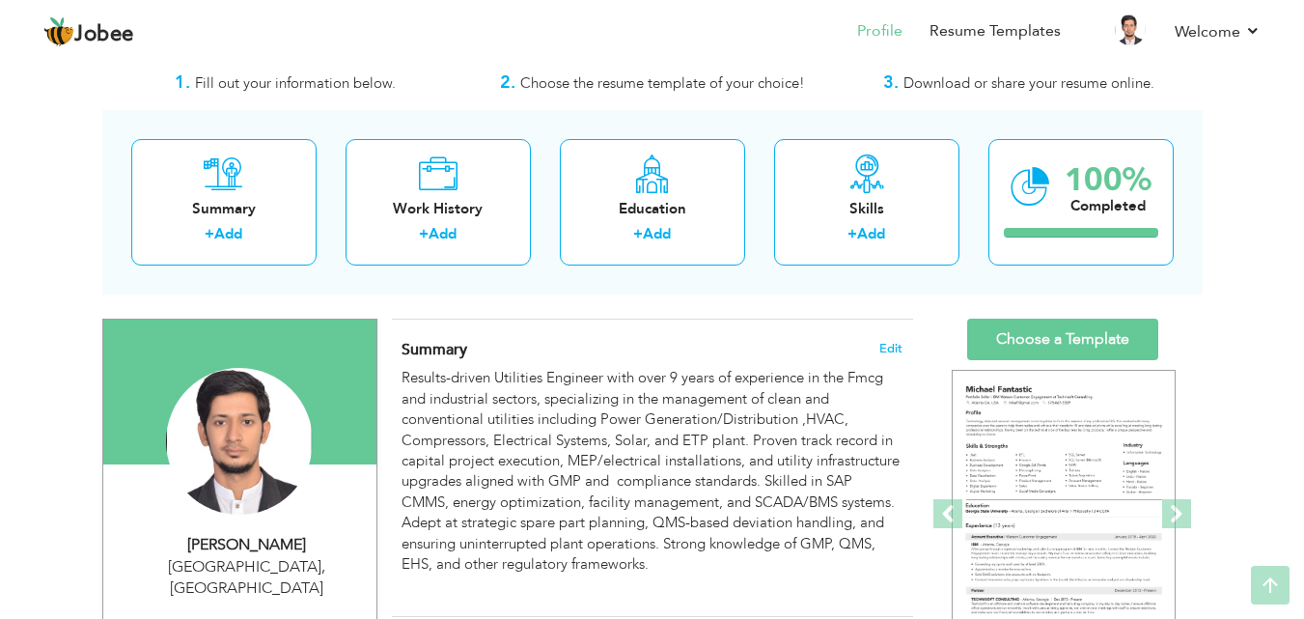
scroll to position [29, 0]
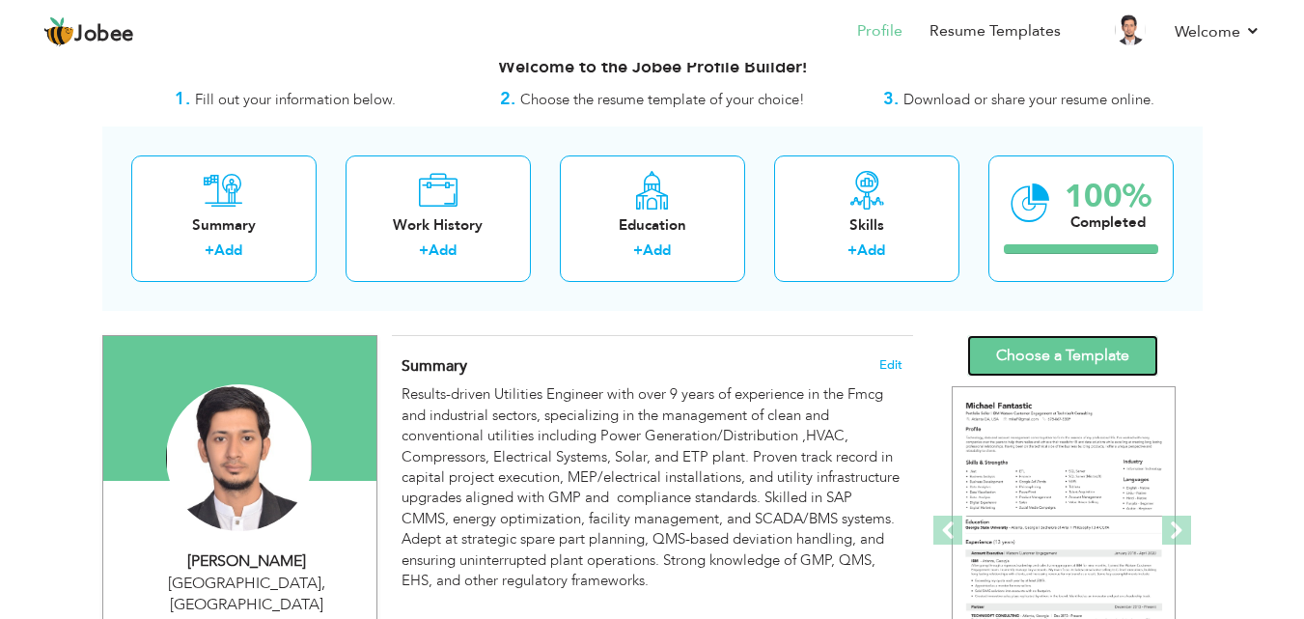
click at [1091, 352] on link "Choose a Template" at bounding box center [1062, 356] width 191 height 42
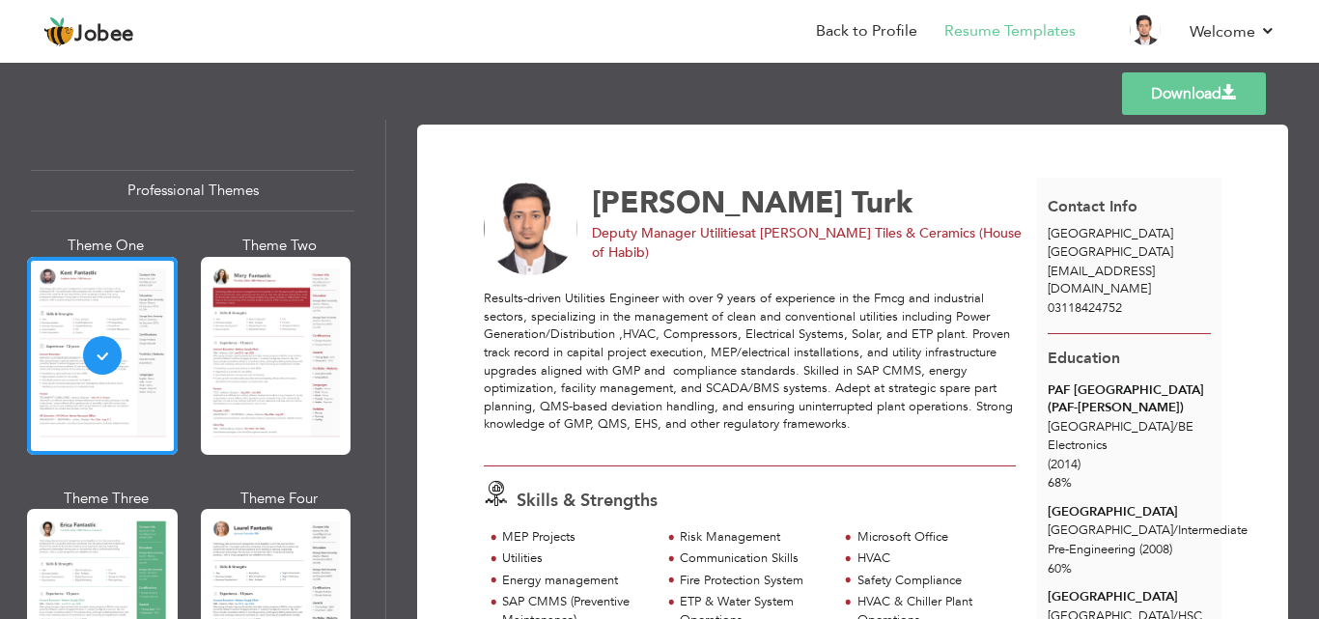
click at [1196, 86] on link "Download" at bounding box center [1194, 93] width 144 height 42
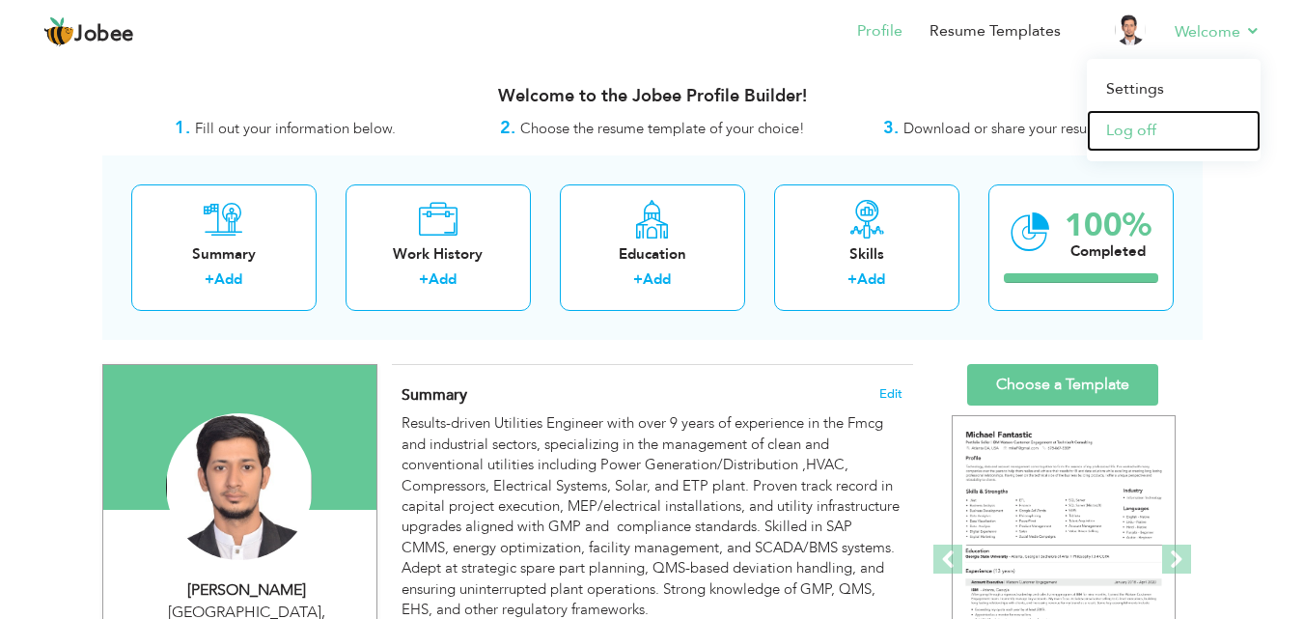
click at [1149, 123] on link "Log off" at bounding box center [1174, 131] width 174 height 42
